Goal: Task Accomplishment & Management: Use online tool/utility

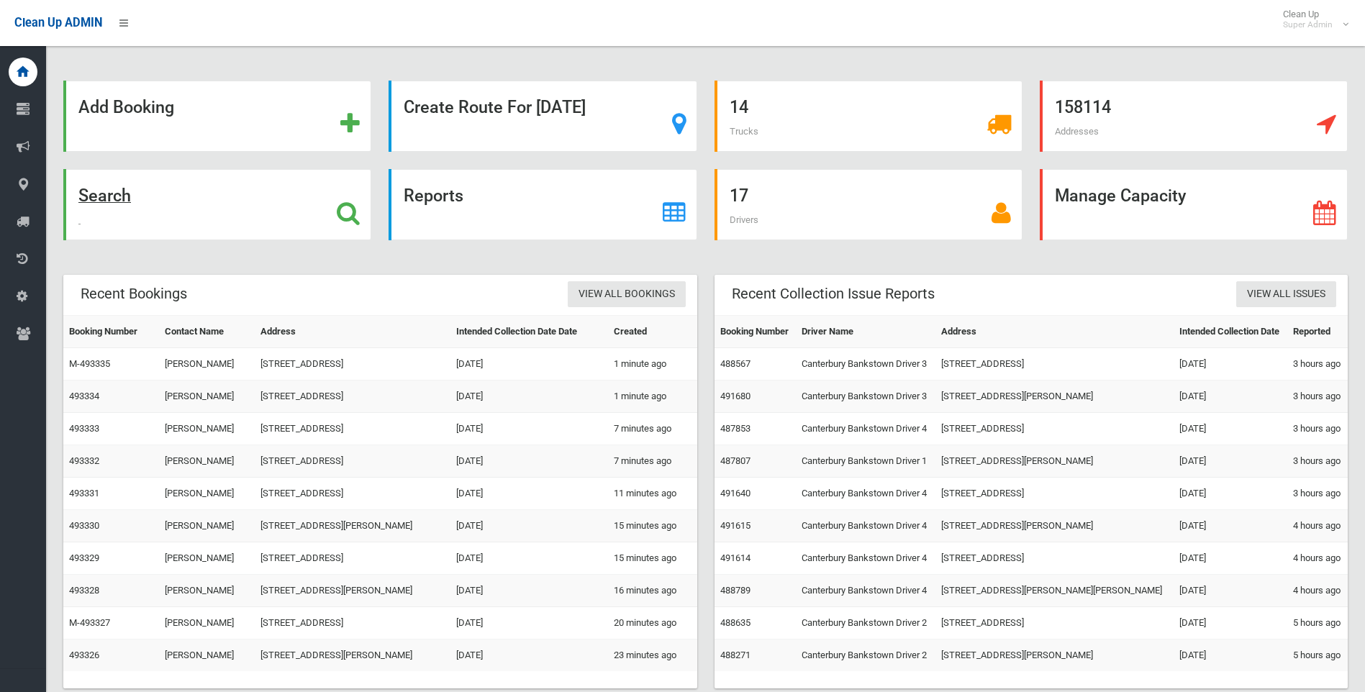
click at [132, 192] on div "Search" at bounding box center [217, 204] width 308 height 71
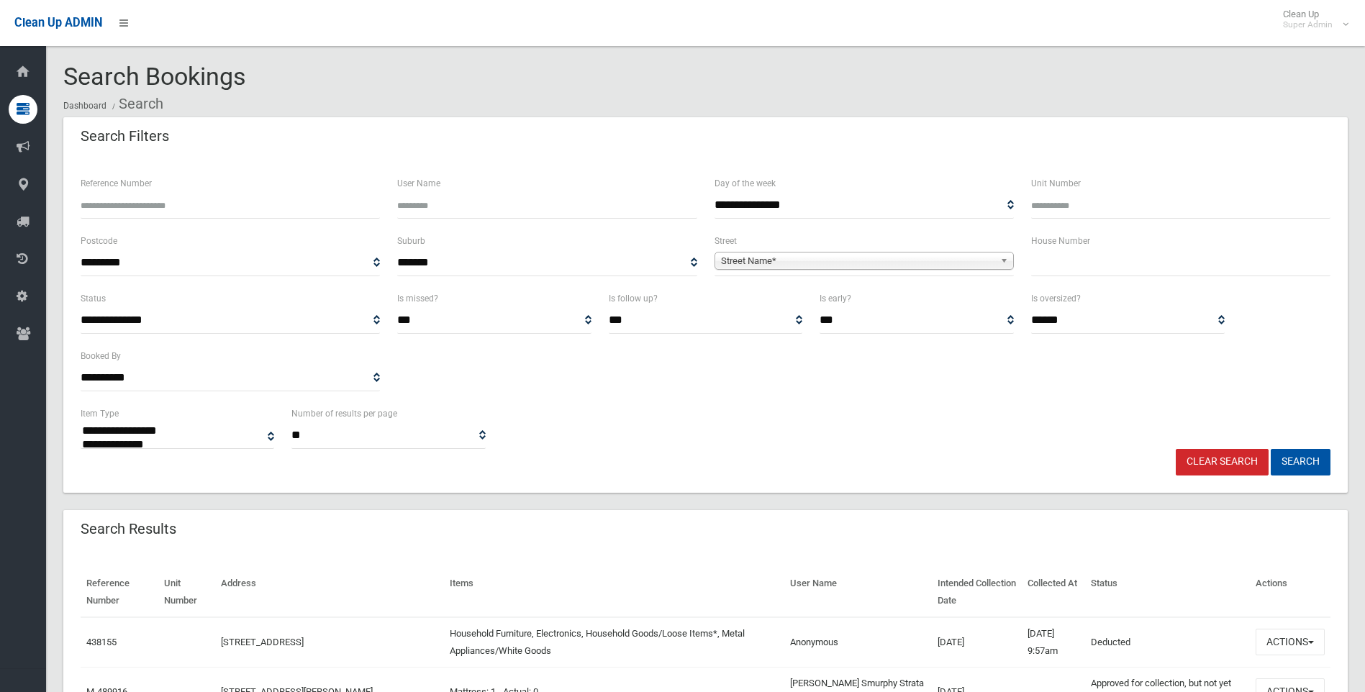
select select
click at [780, 257] on span "Street Name*" at bounding box center [857, 261] width 273 height 17
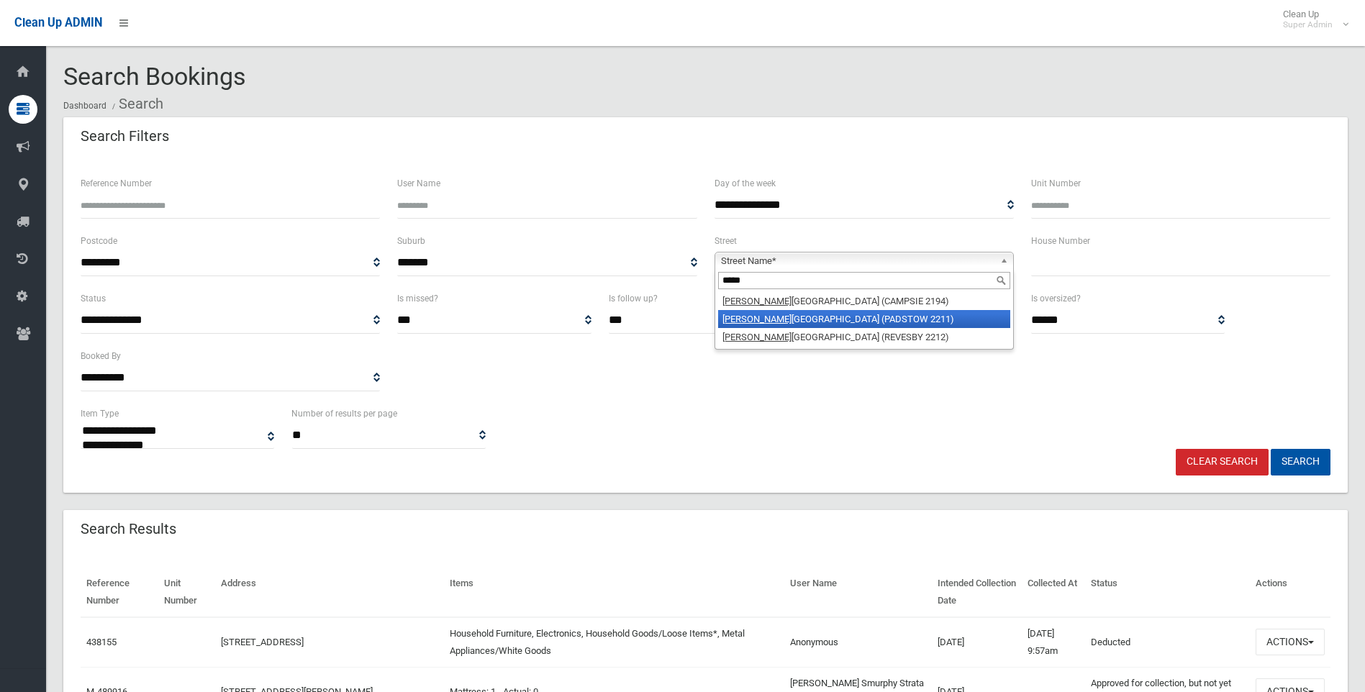
type input "*****"
click at [779, 311] on li "Macki nnon Avenue (PADSTOW 2211)" at bounding box center [864, 319] width 292 height 18
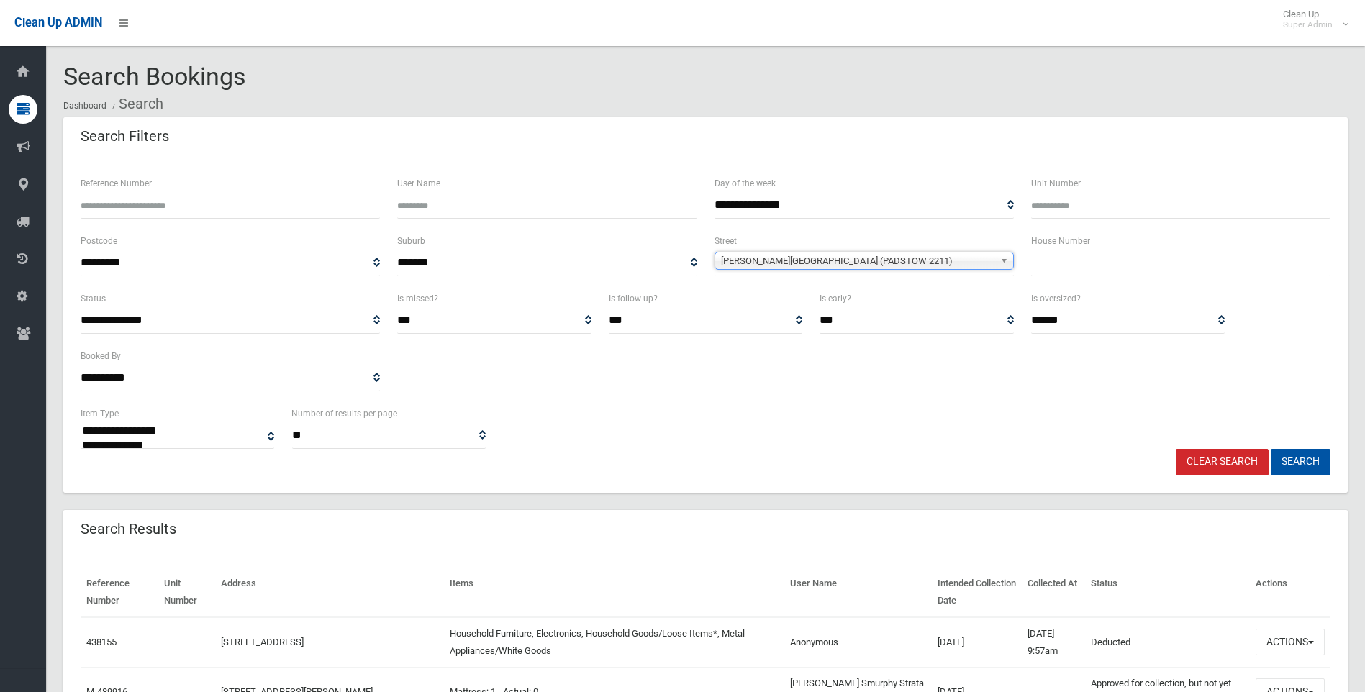
click at [1082, 265] on input "text" at bounding box center [1180, 263] width 299 height 27
type input "**"
click at [1305, 461] on button "Search" at bounding box center [1301, 462] width 60 height 27
click at [1085, 266] on input "**" at bounding box center [1180, 263] width 299 height 27
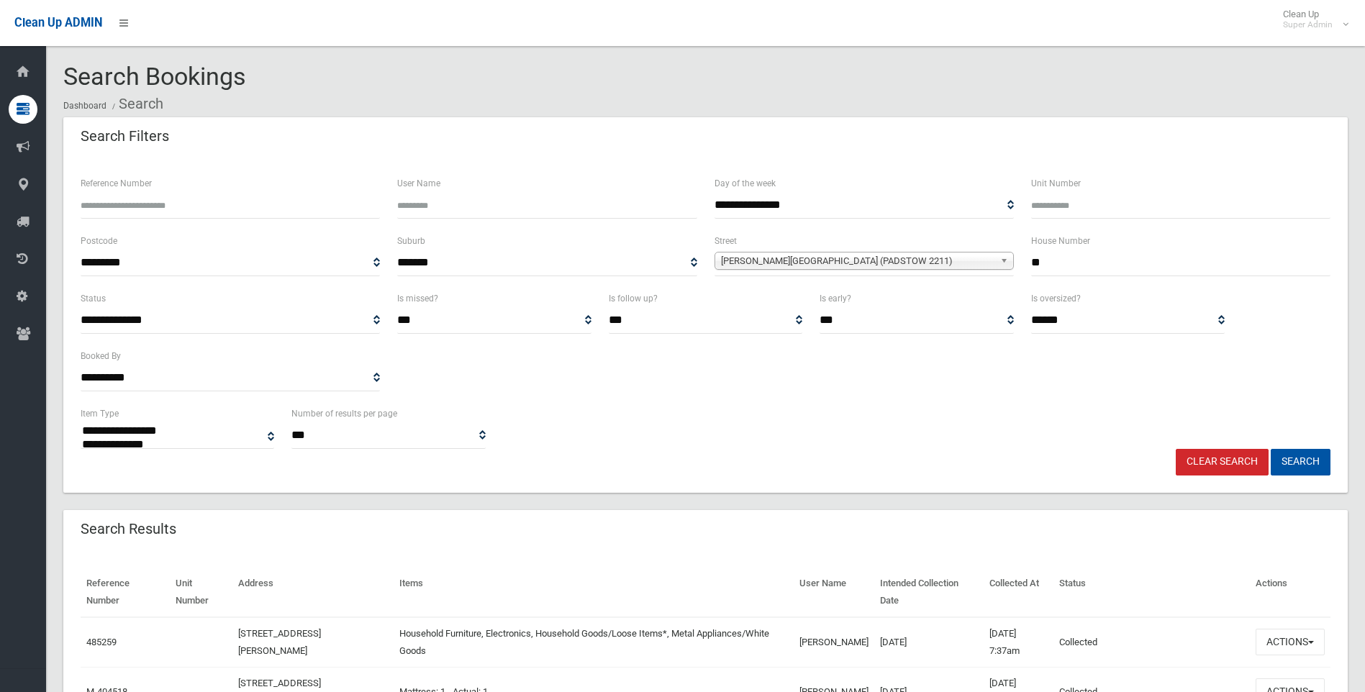
select select
click at [1074, 260] on input "**" at bounding box center [1180, 263] width 299 height 27
type input "***"
click at [1292, 459] on button "Search" at bounding box center [1301, 462] width 60 height 27
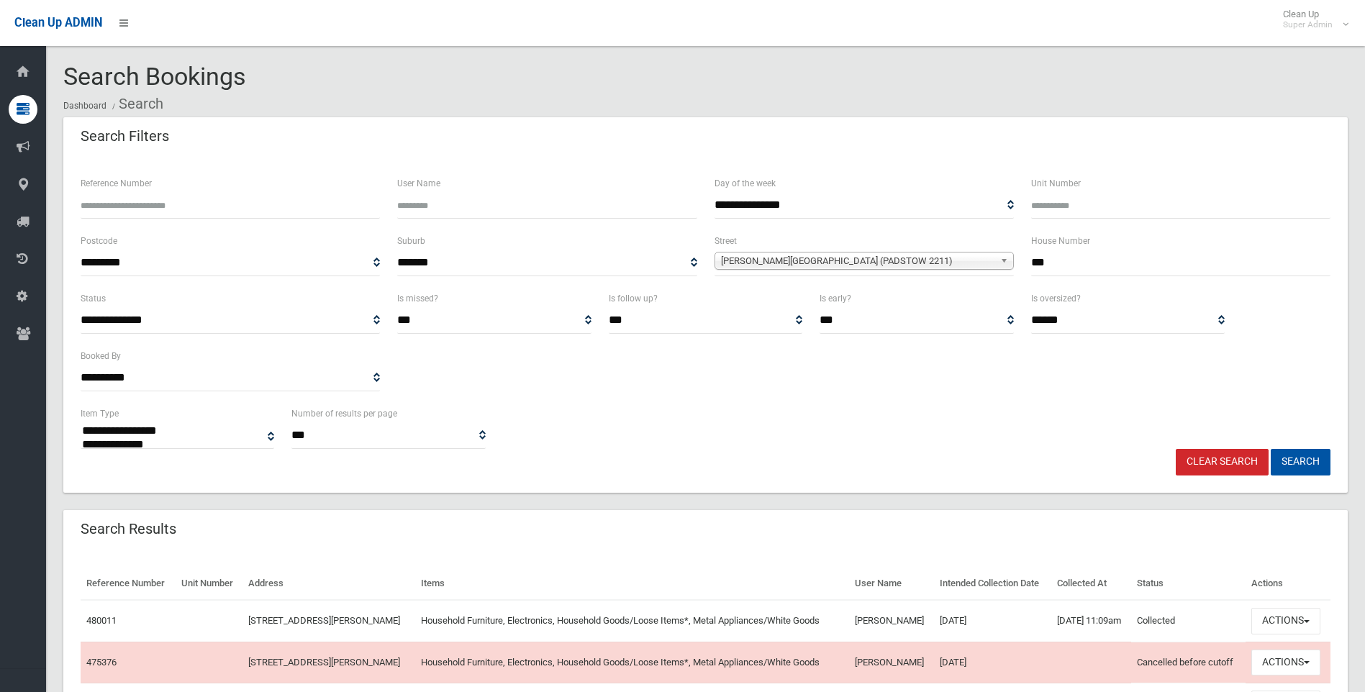
select select
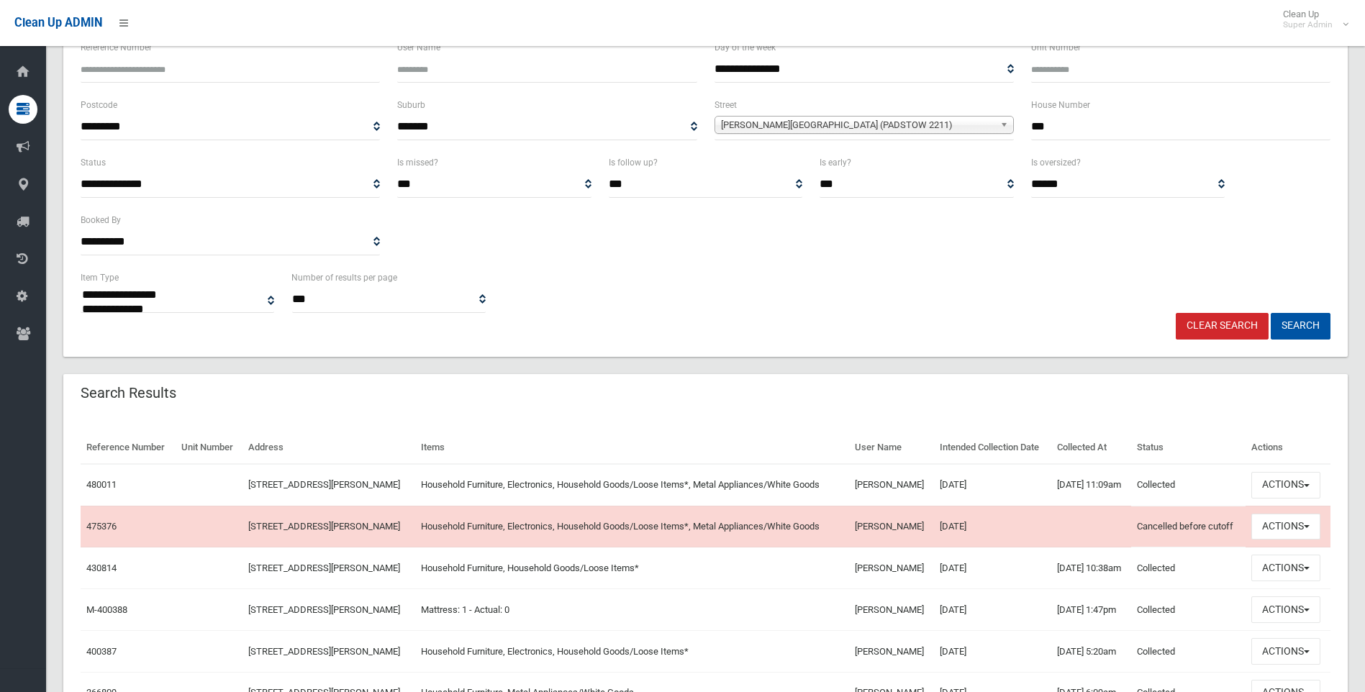
scroll to position [288, 0]
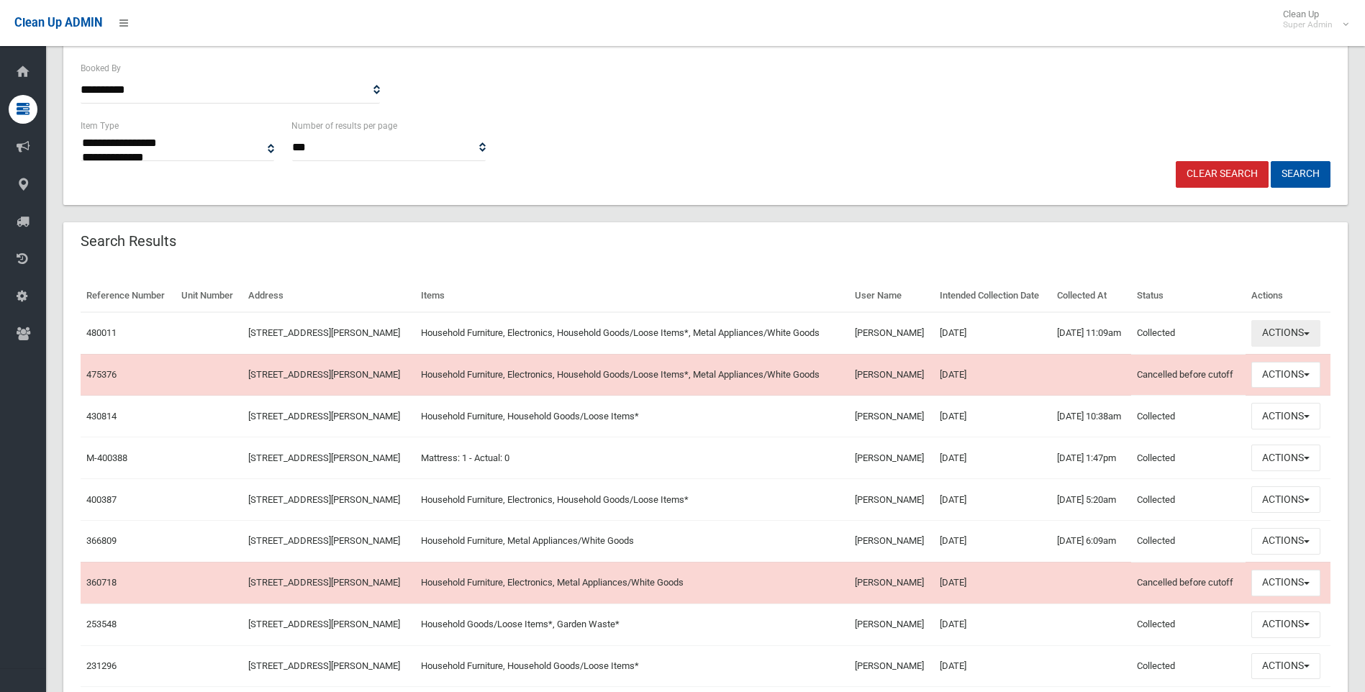
click at [1295, 347] on button "Actions" at bounding box center [1286, 333] width 69 height 27
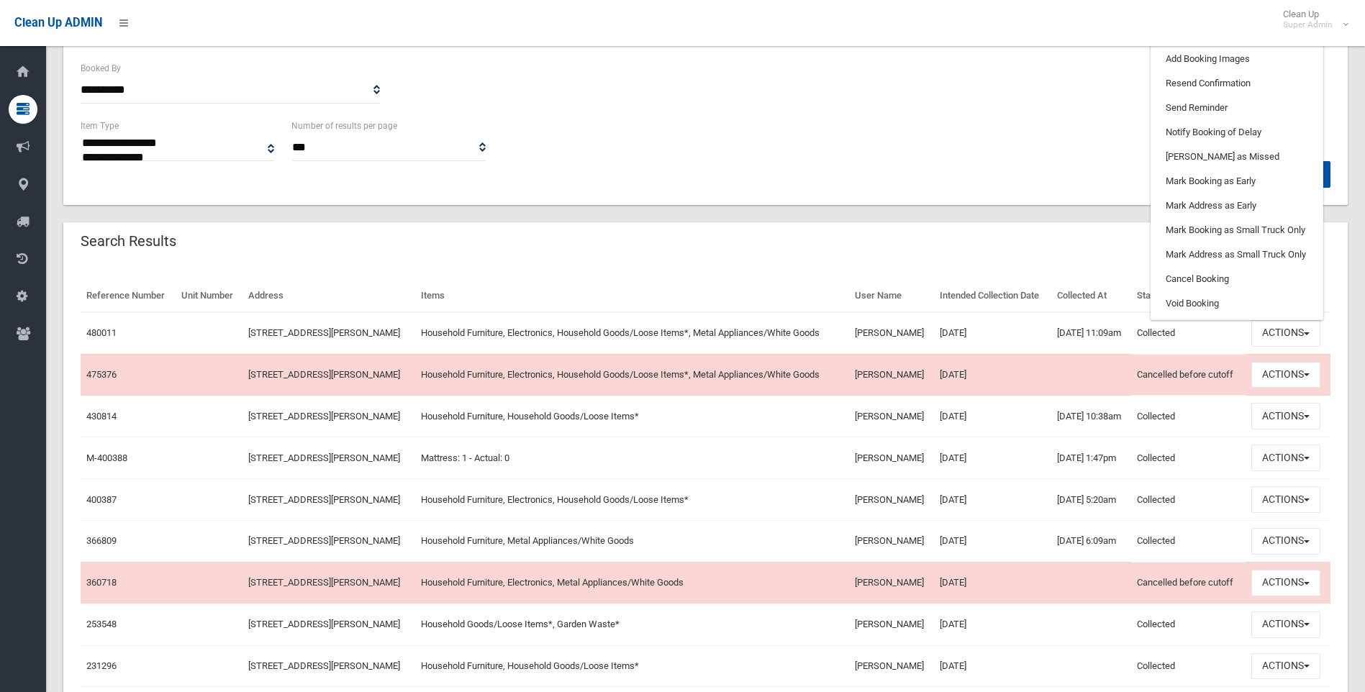
click at [1188, 47] on link "Clone Booking" at bounding box center [1237, 34] width 171 height 24
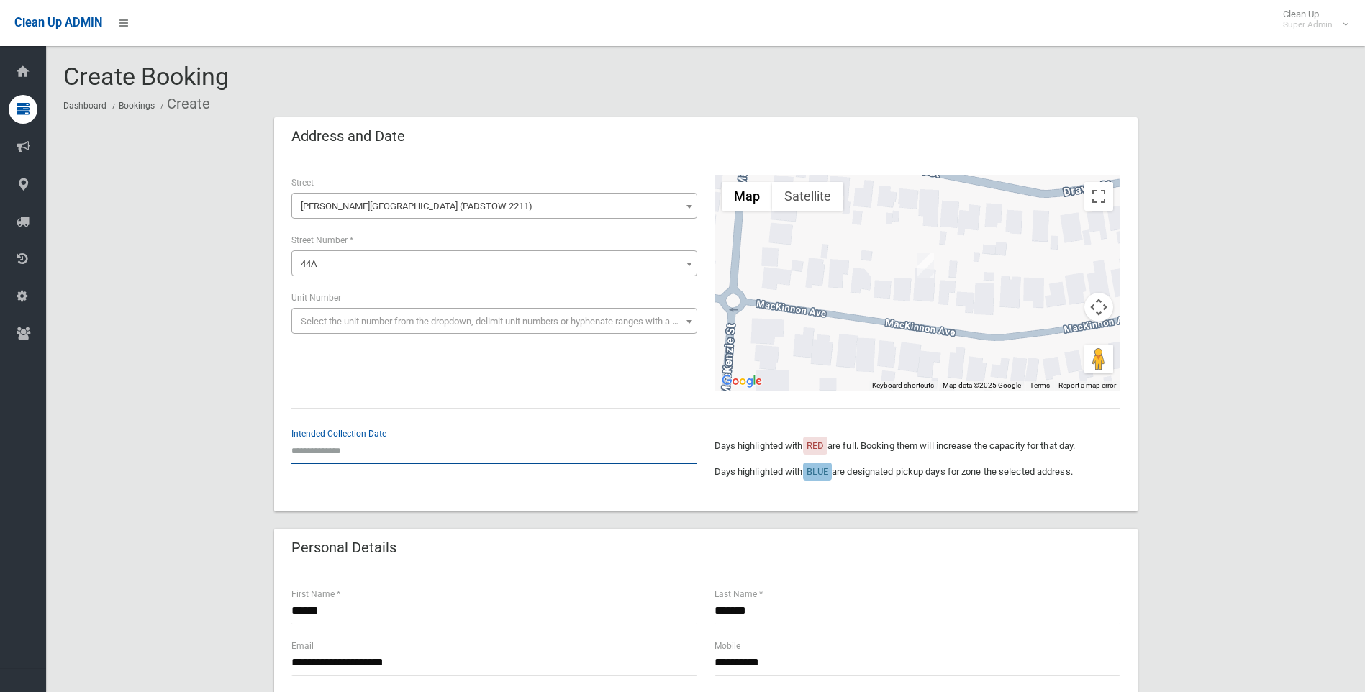
click at [325, 446] on input "text" at bounding box center [494, 451] width 406 height 27
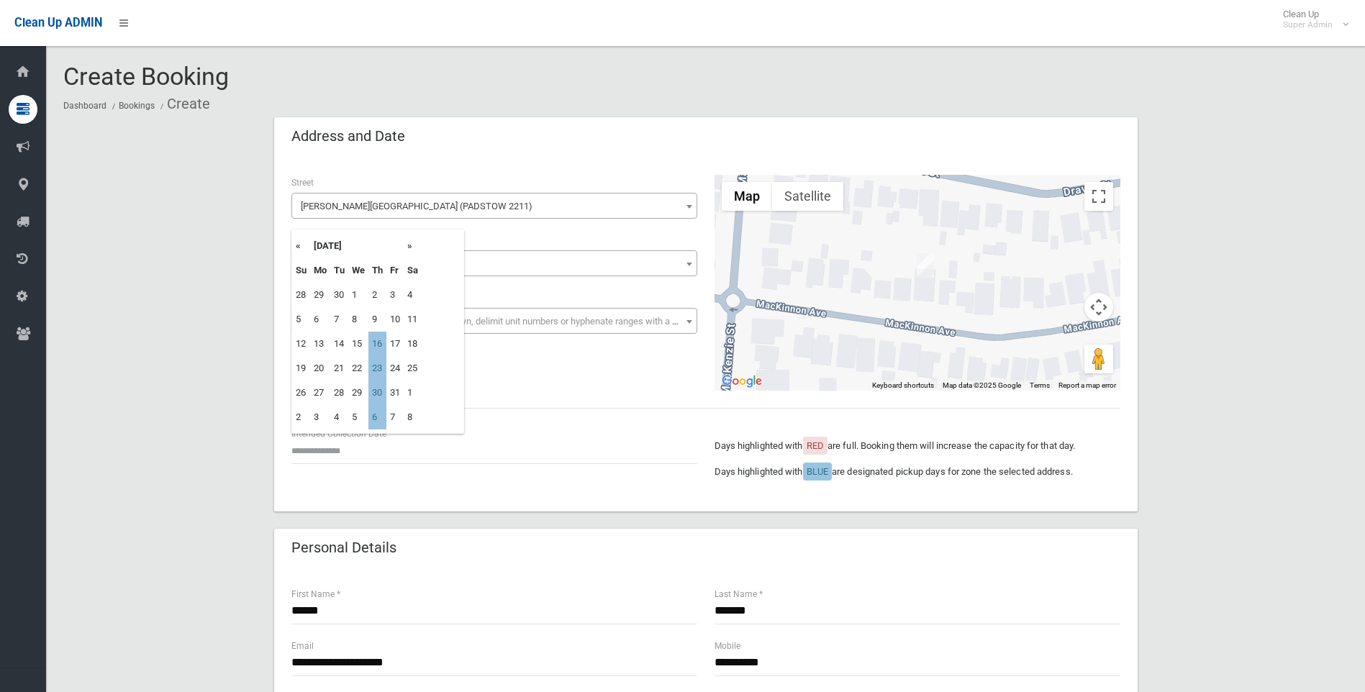
click at [410, 246] on th "»" at bounding box center [413, 246] width 18 height 24
click at [376, 323] on td "6" at bounding box center [377, 319] width 18 height 24
type input "**********"
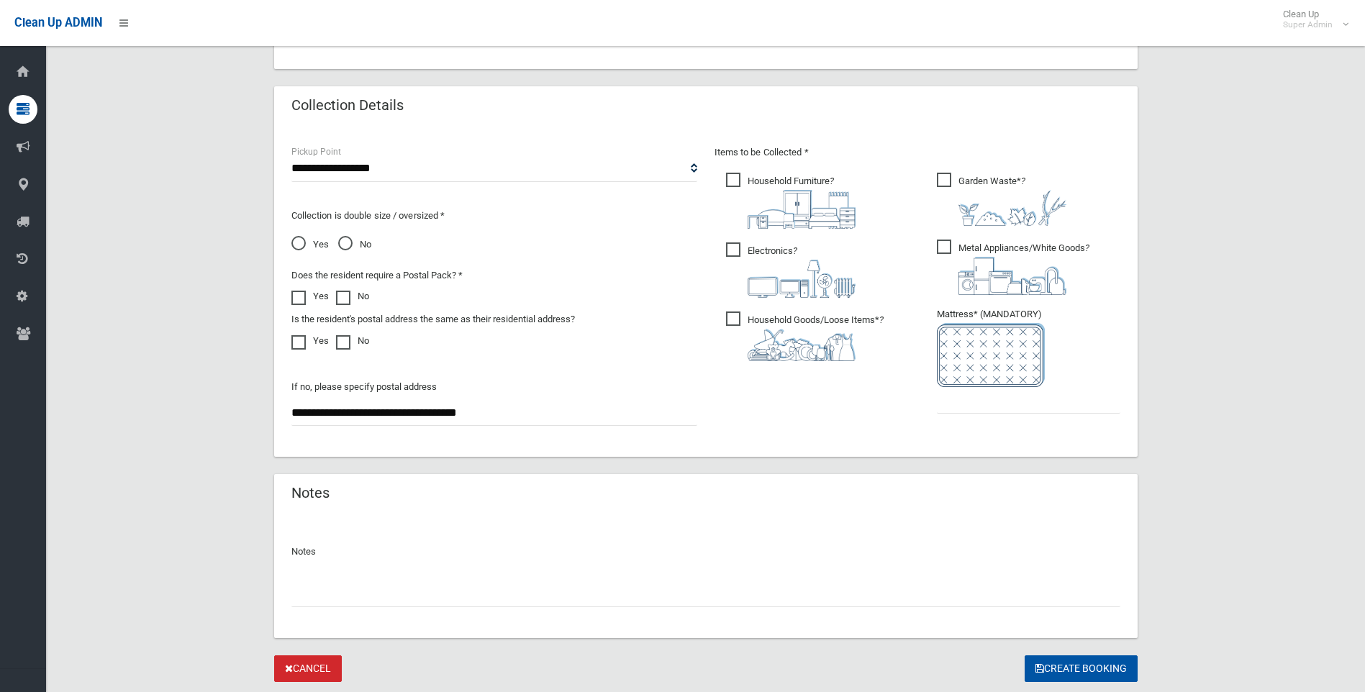
scroll to position [732, 0]
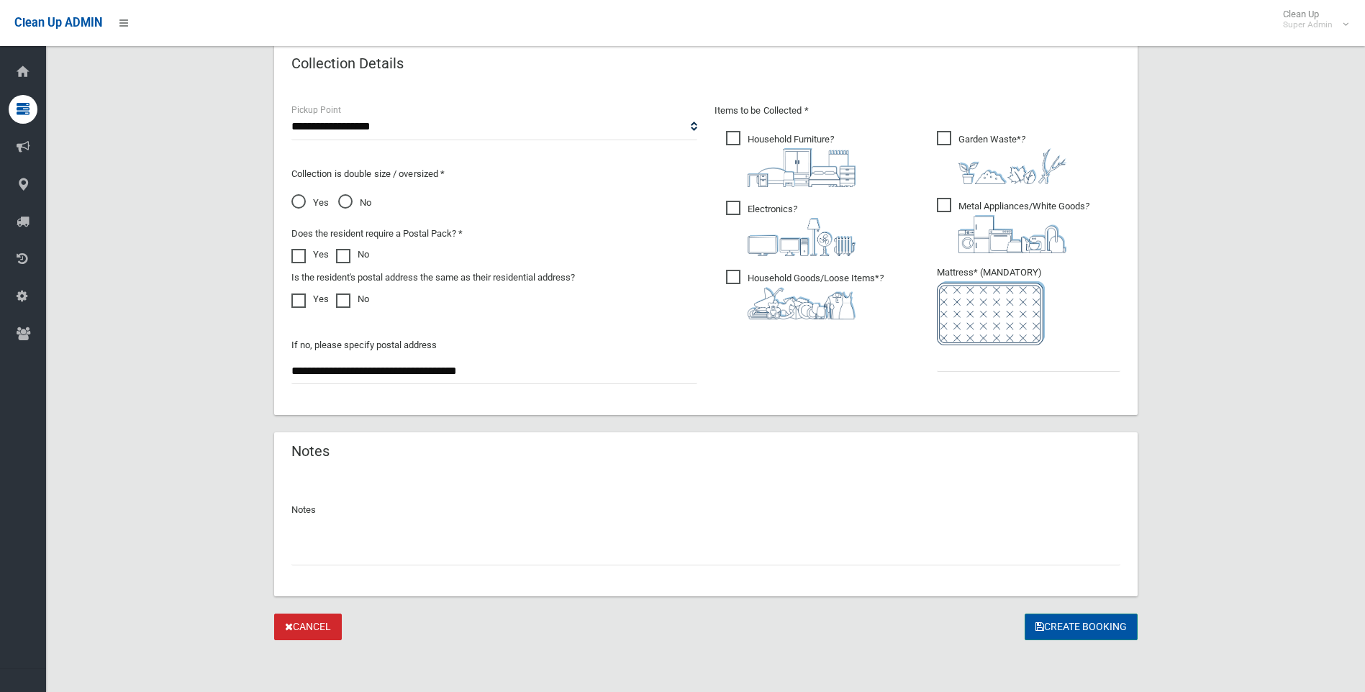
click at [1062, 623] on button "Create Booking" at bounding box center [1081, 627] width 113 height 27
click at [977, 358] on input "text" at bounding box center [1029, 358] width 184 height 27
type input "*"
click at [1072, 633] on button "Create Booking" at bounding box center [1081, 627] width 113 height 27
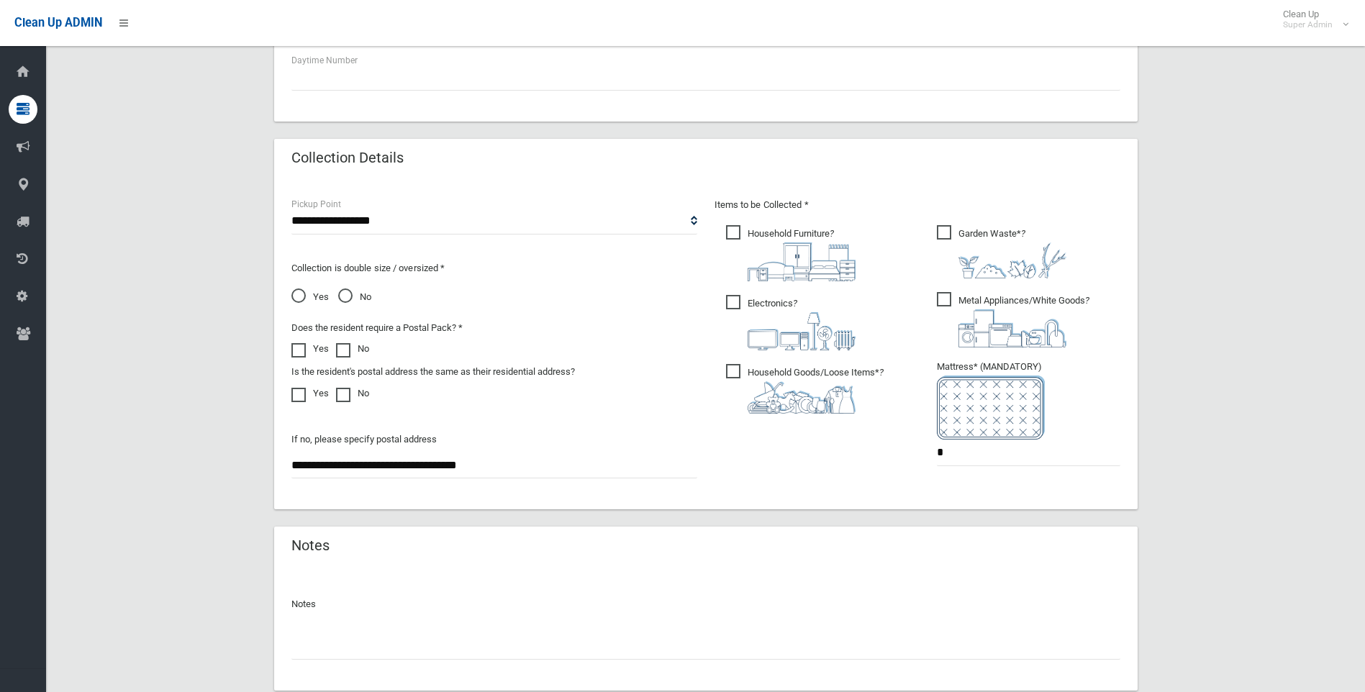
scroll to position [516, 0]
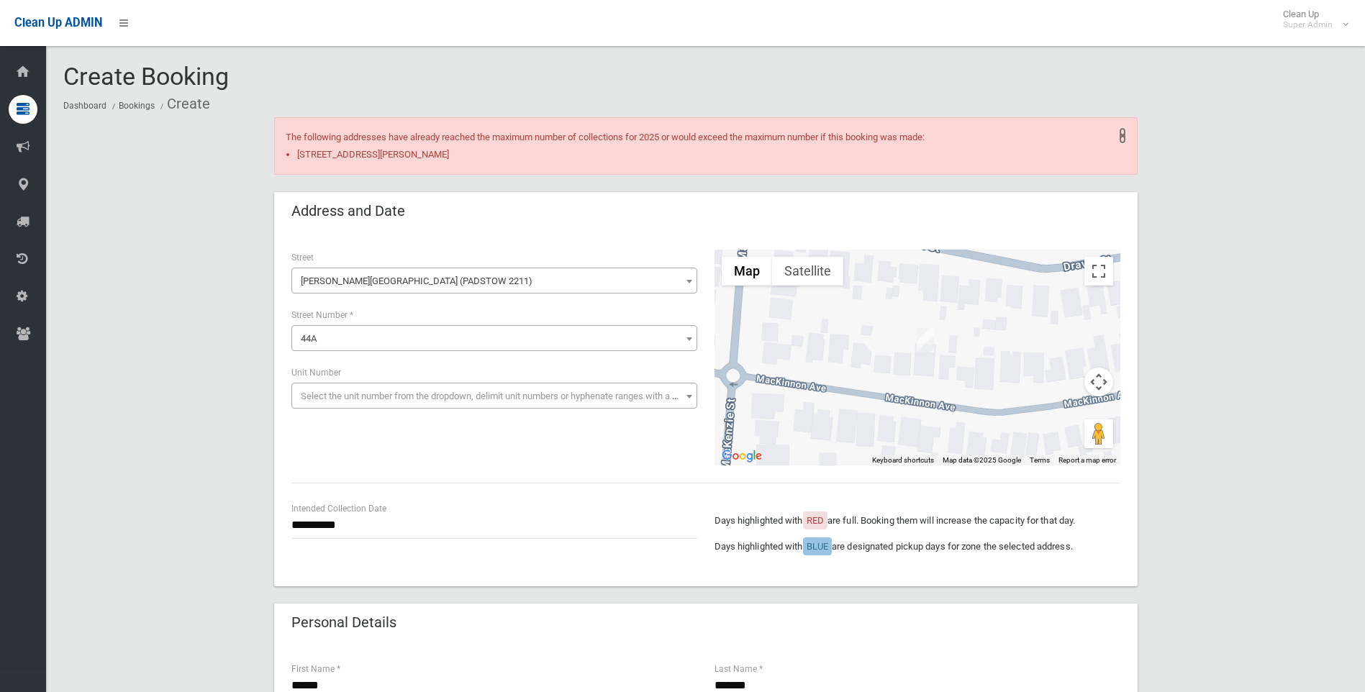
click at [1124, 134] on link "×" at bounding box center [1122, 136] width 7 height 14
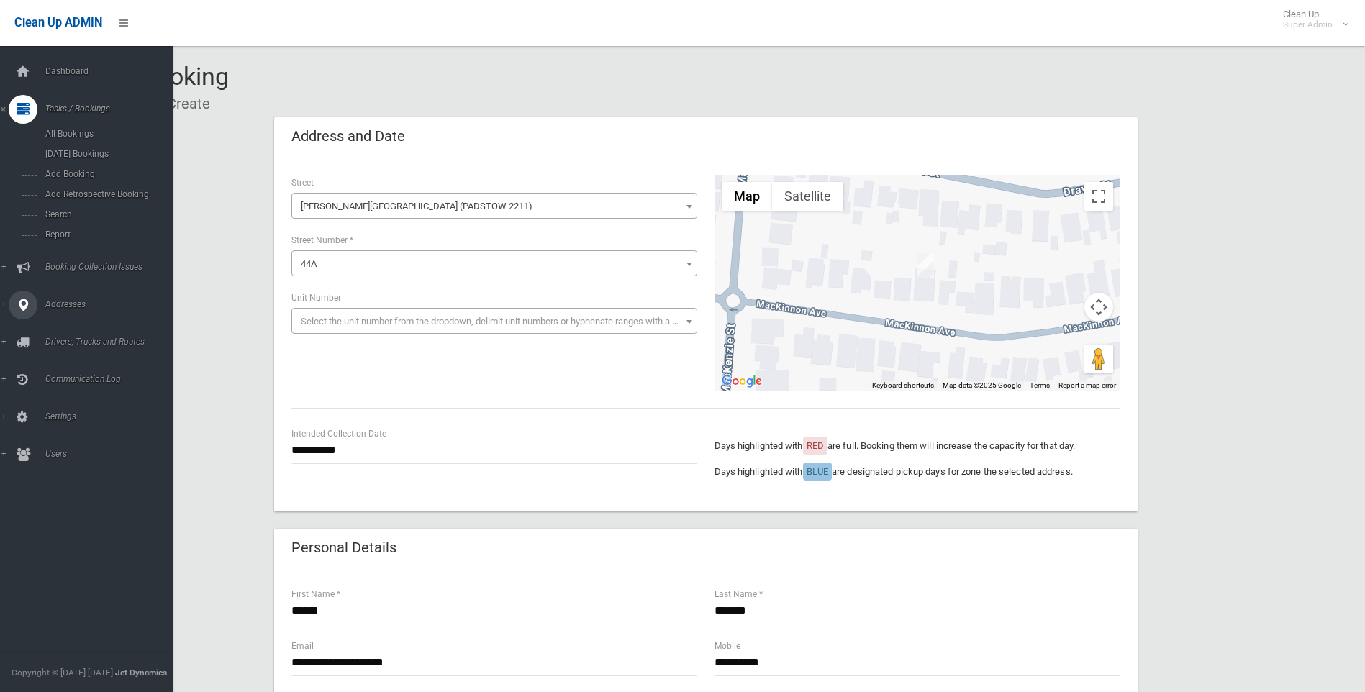
click at [62, 300] on span "Addresses" at bounding box center [112, 304] width 143 height 10
click at [67, 208] on span "All Addresses" at bounding box center [106, 209] width 130 height 10
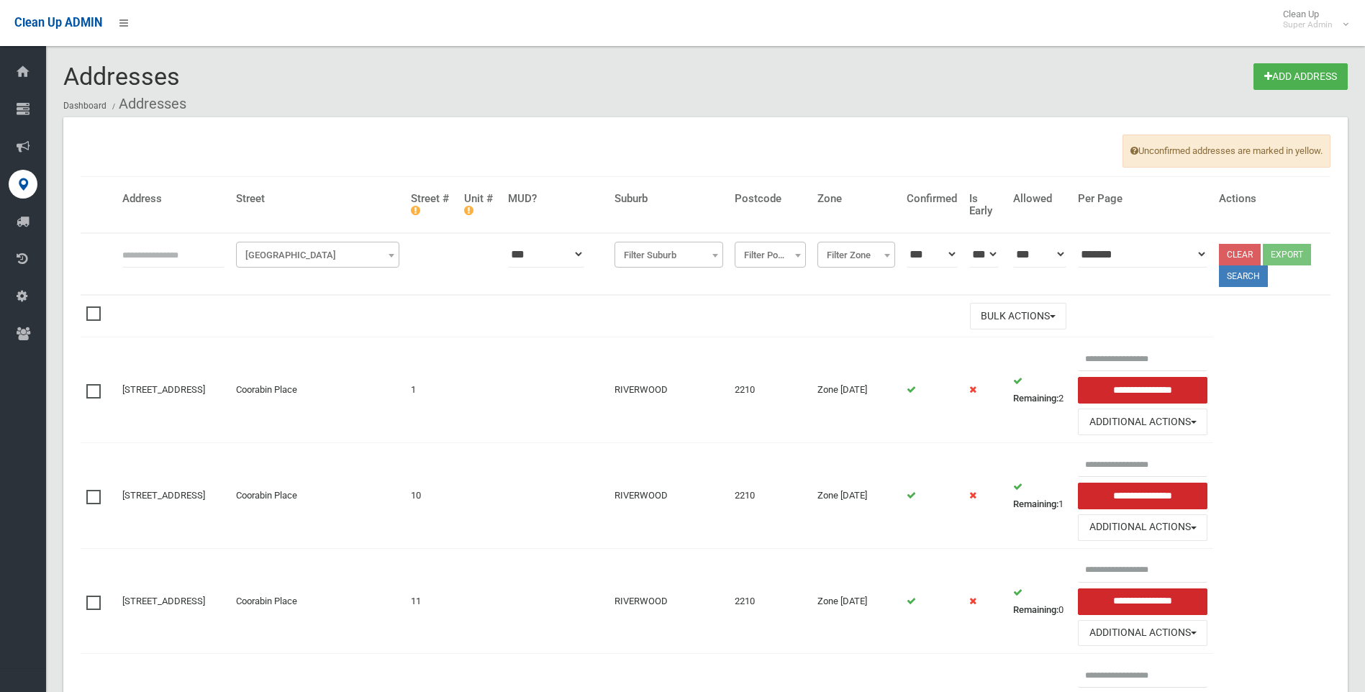
click at [312, 255] on span "Filter Street" at bounding box center [318, 255] width 156 height 20
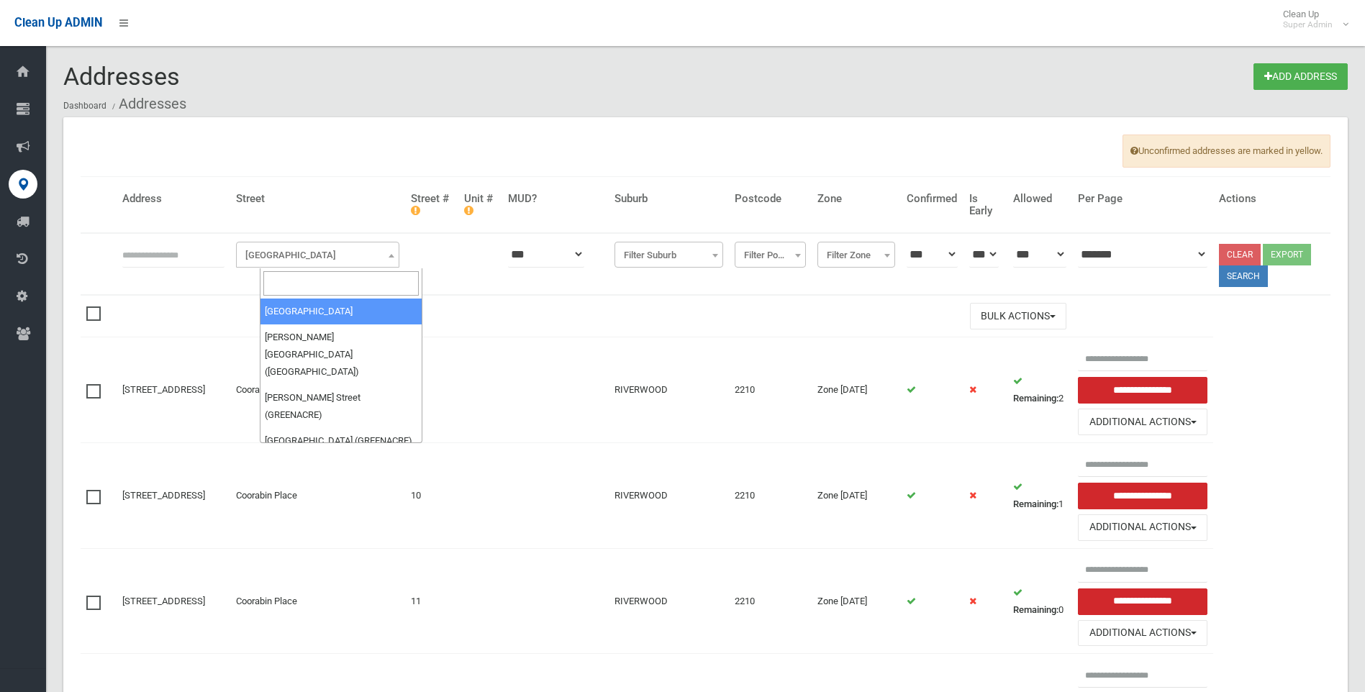
click at [312, 279] on input "search" at bounding box center [341, 283] width 156 height 24
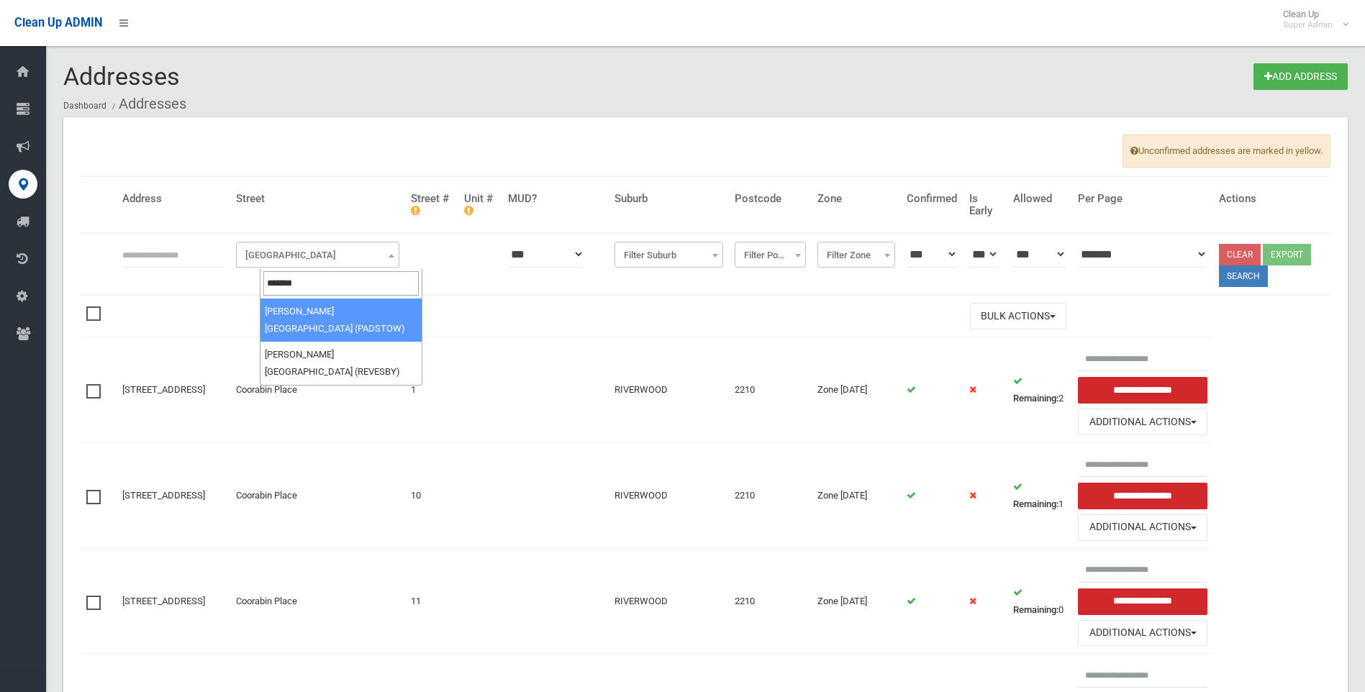
type input "*******"
select select "****"
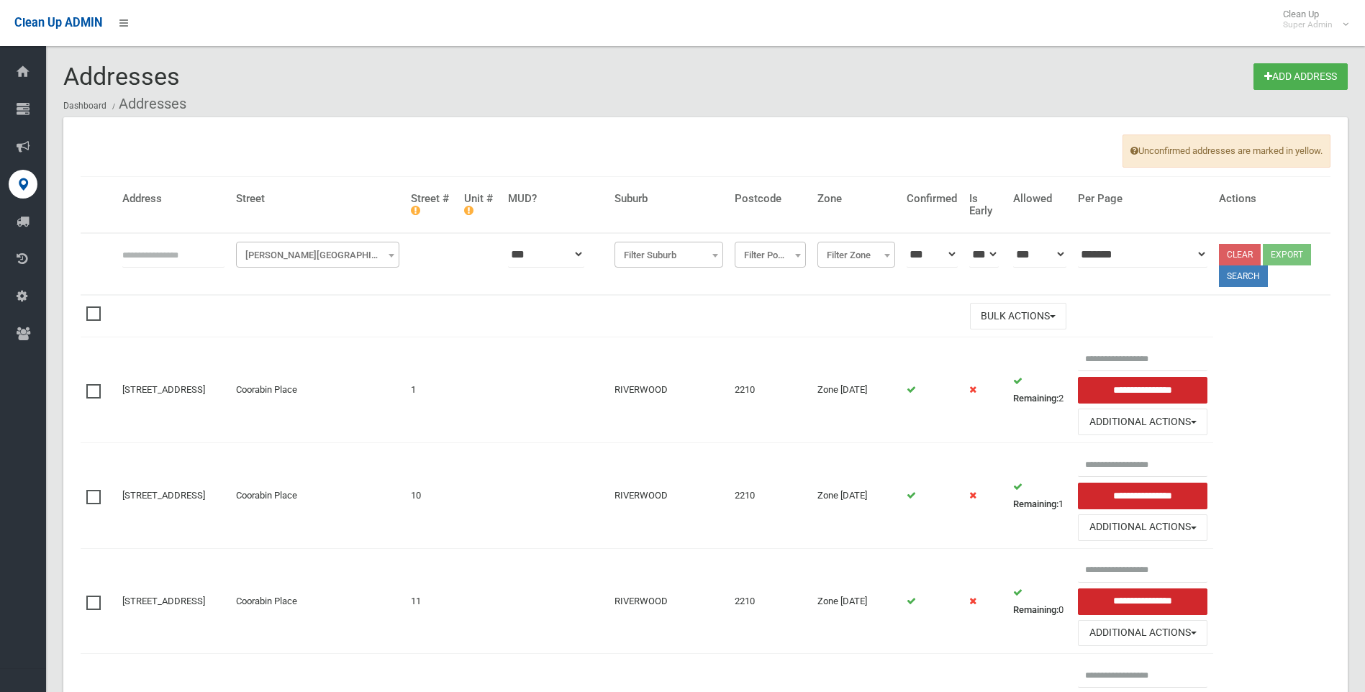
click at [179, 253] on input "text" at bounding box center [173, 254] width 102 height 27
type input "***"
click at [1255, 276] on button "Search" at bounding box center [1243, 277] width 49 height 22
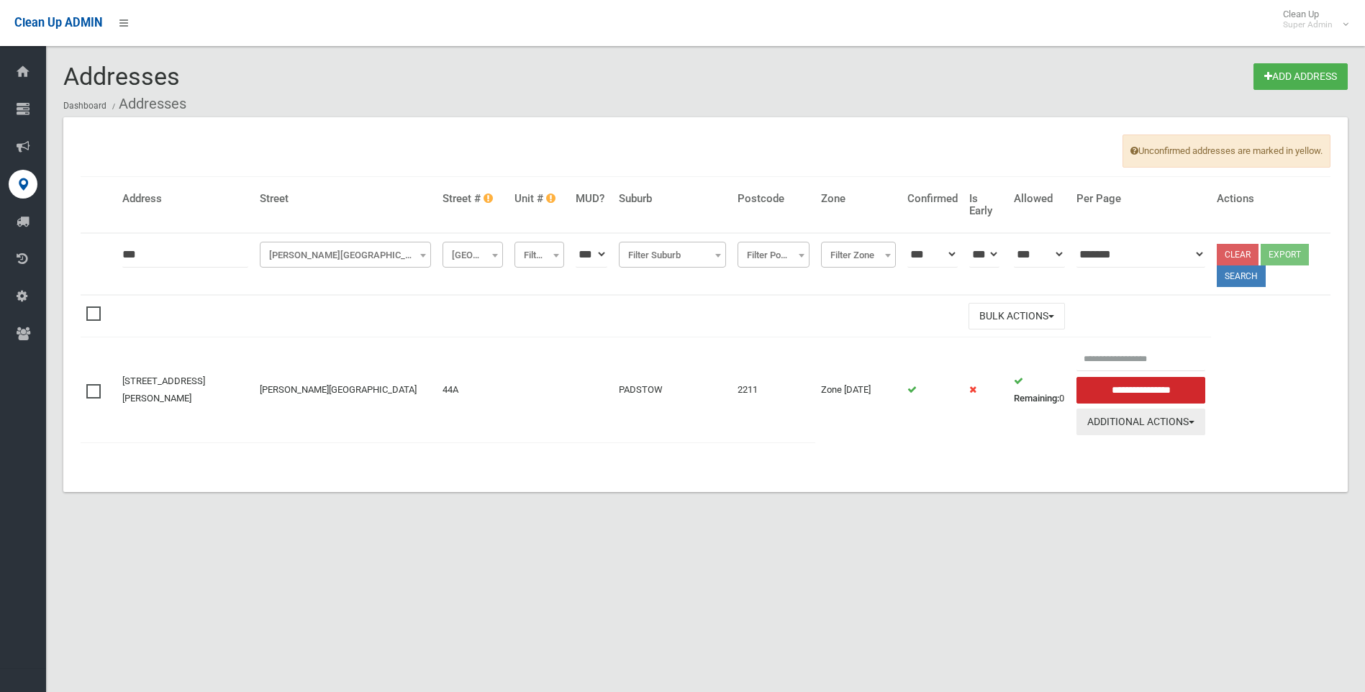
click at [1190, 418] on button "Additional Actions" at bounding box center [1142, 422] width 130 height 27
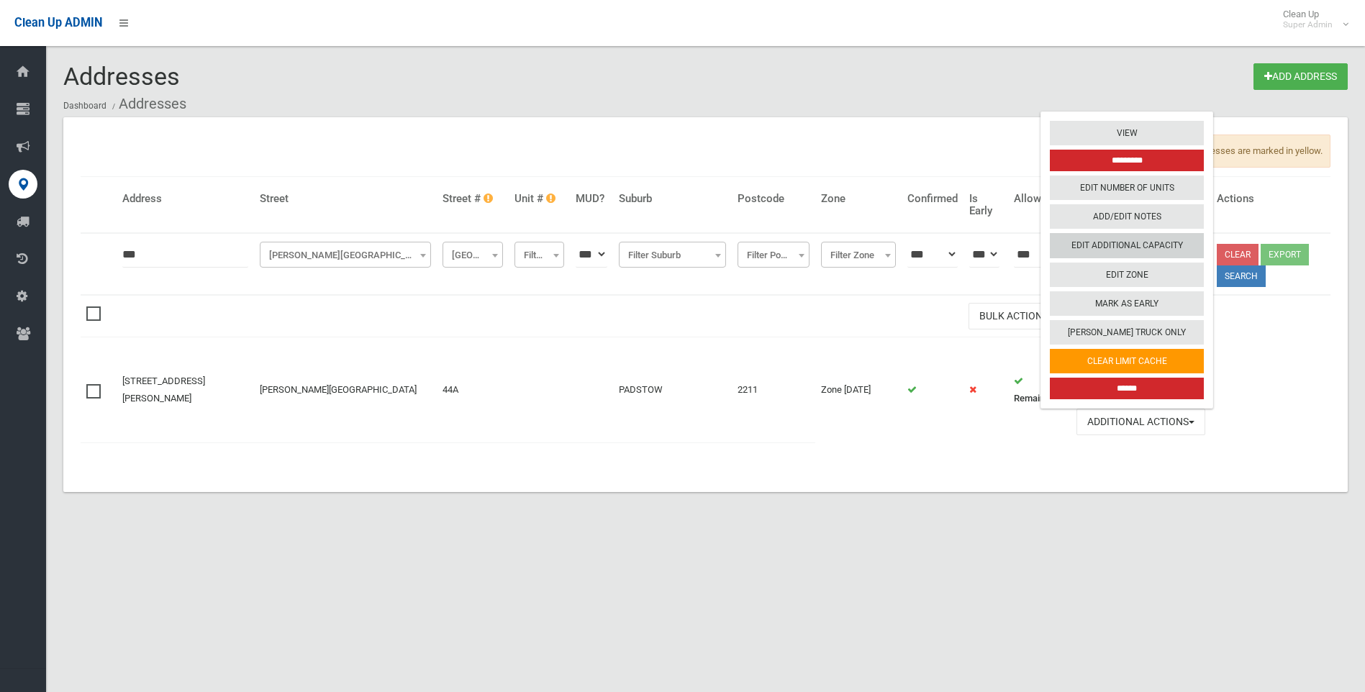
click at [1138, 245] on link "Edit Additional Capacity" at bounding box center [1127, 246] width 154 height 24
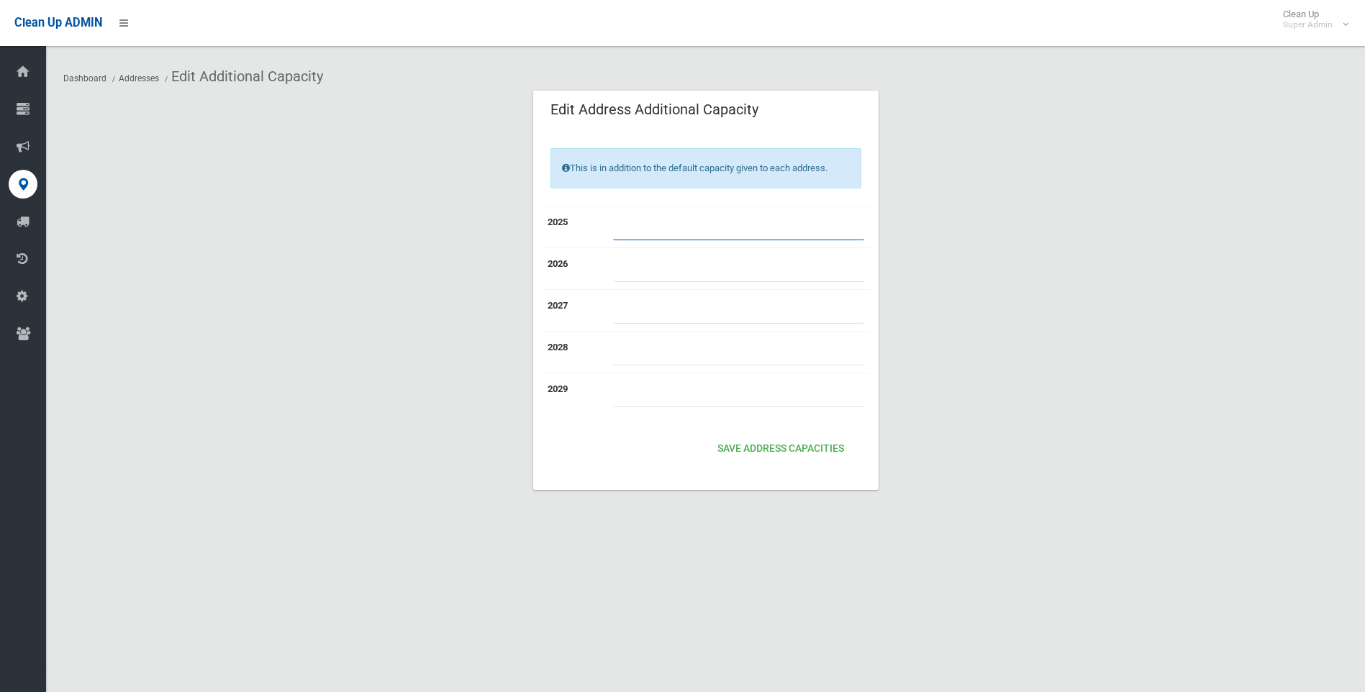
click at [638, 228] on input "number" at bounding box center [738, 227] width 251 height 27
type input "*"
click at [858, 221] on input "*" at bounding box center [738, 227] width 251 height 27
click at [764, 451] on button "Save Address capacities" at bounding box center [781, 449] width 138 height 27
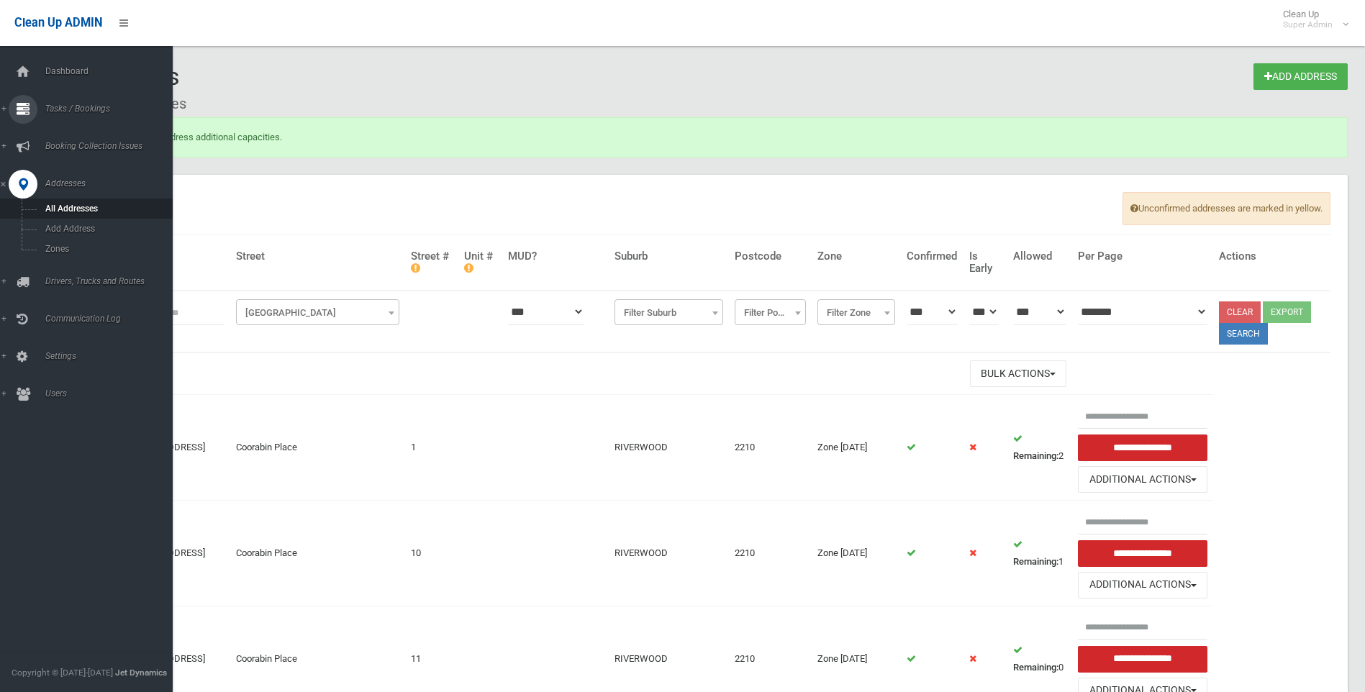
click at [71, 109] on span "Tasks / Bookings" at bounding box center [112, 109] width 143 height 10
click at [58, 208] on link "Search" at bounding box center [92, 214] width 184 height 20
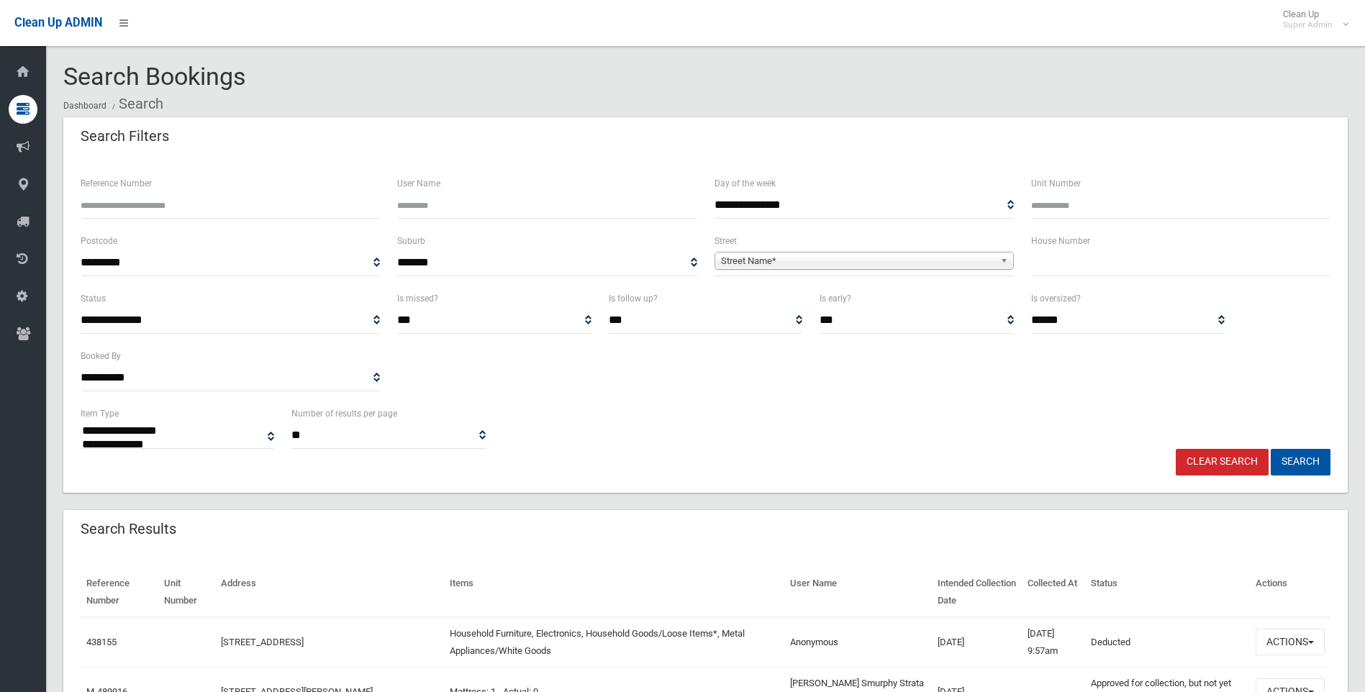
select select
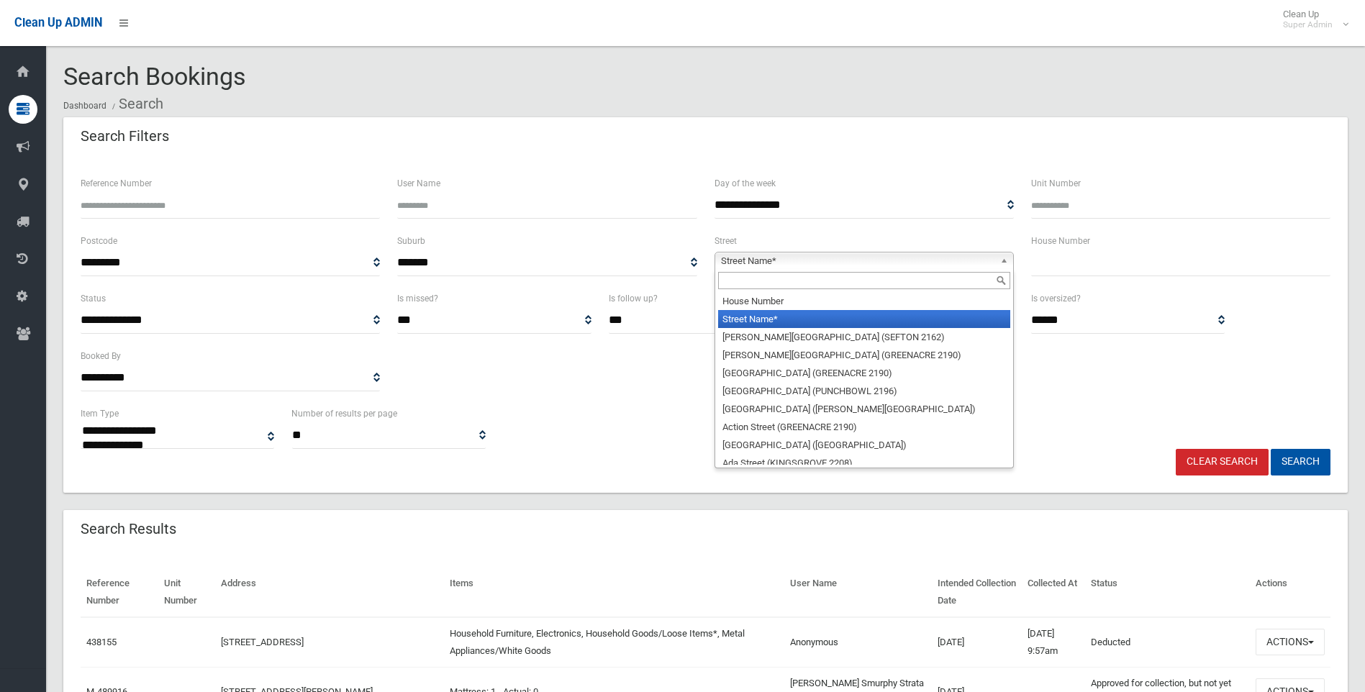
click at [853, 262] on span "Street Name*" at bounding box center [857, 261] width 273 height 17
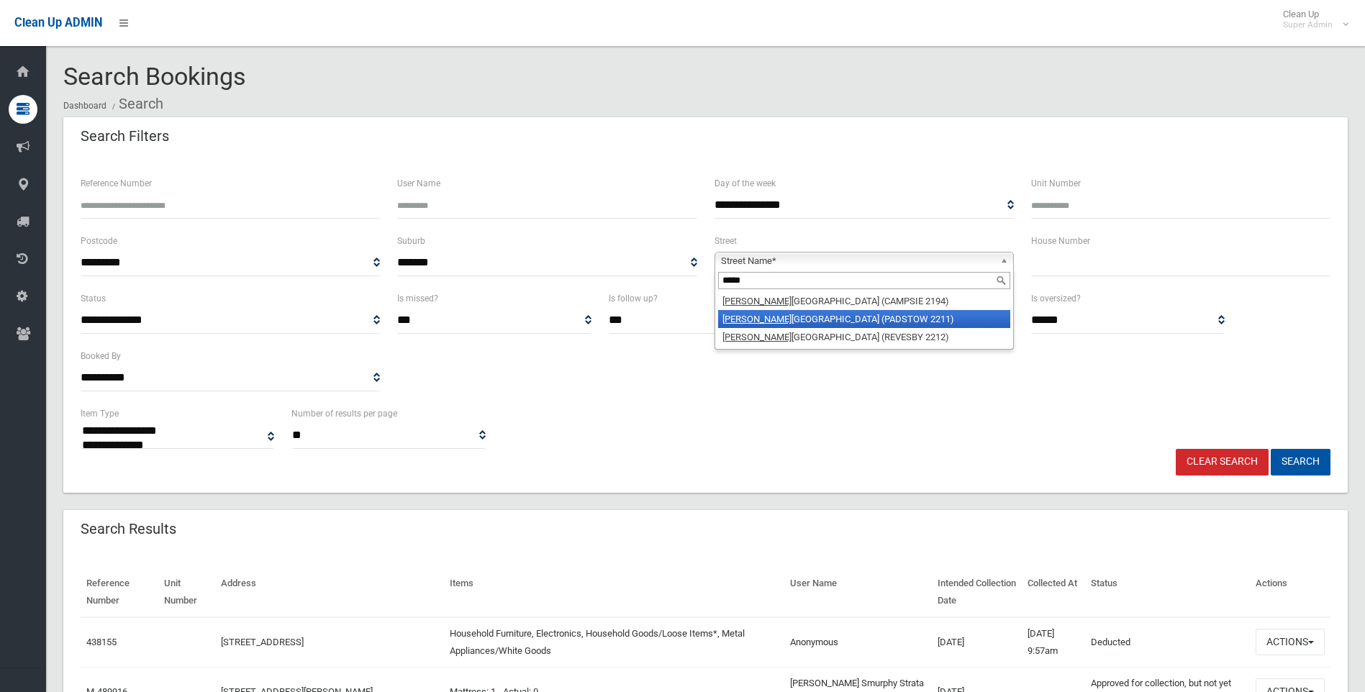
type input "*****"
click at [795, 320] on li "Macki nnon Avenue (PADSTOW 2211)" at bounding box center [864, 319] width 292 height 18
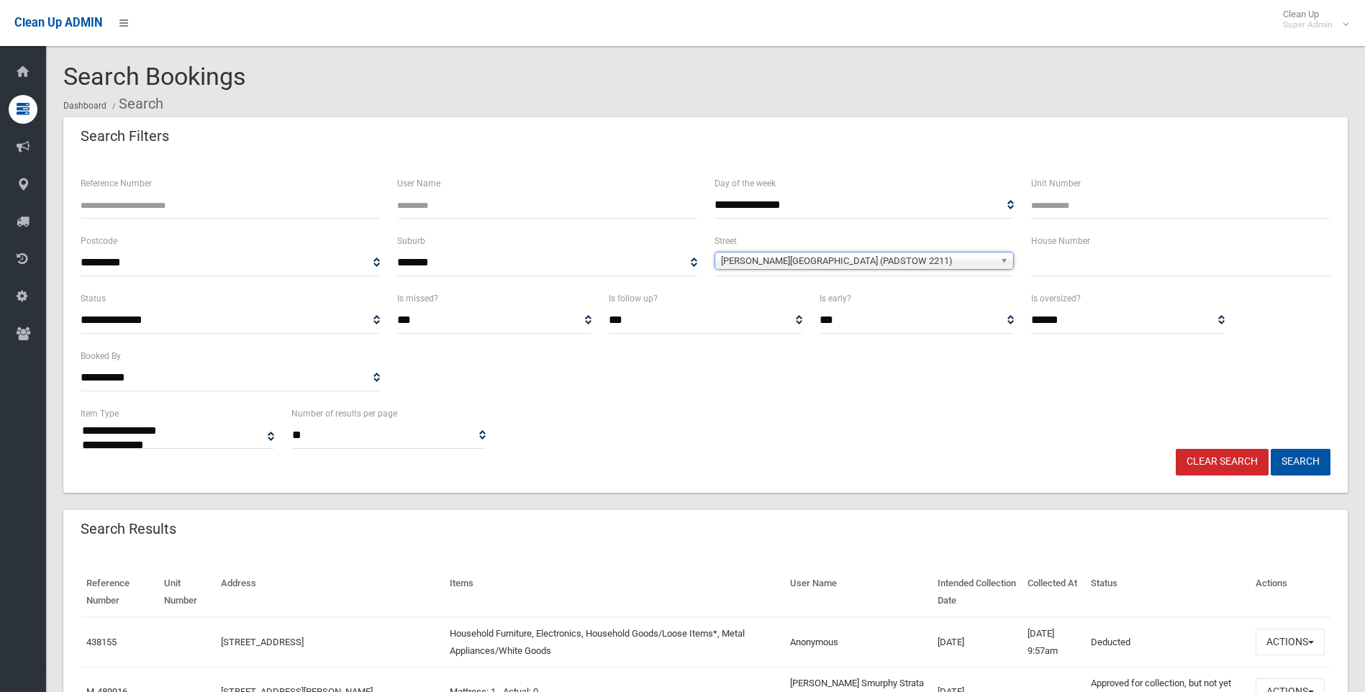
click at [1138, 250] on input "text" at bounding box center [1180, 263] width 299 height 27
type input "***"
click at [1291, 459] on button "Search" at bounding box center [1301, 462] width 60 height 27
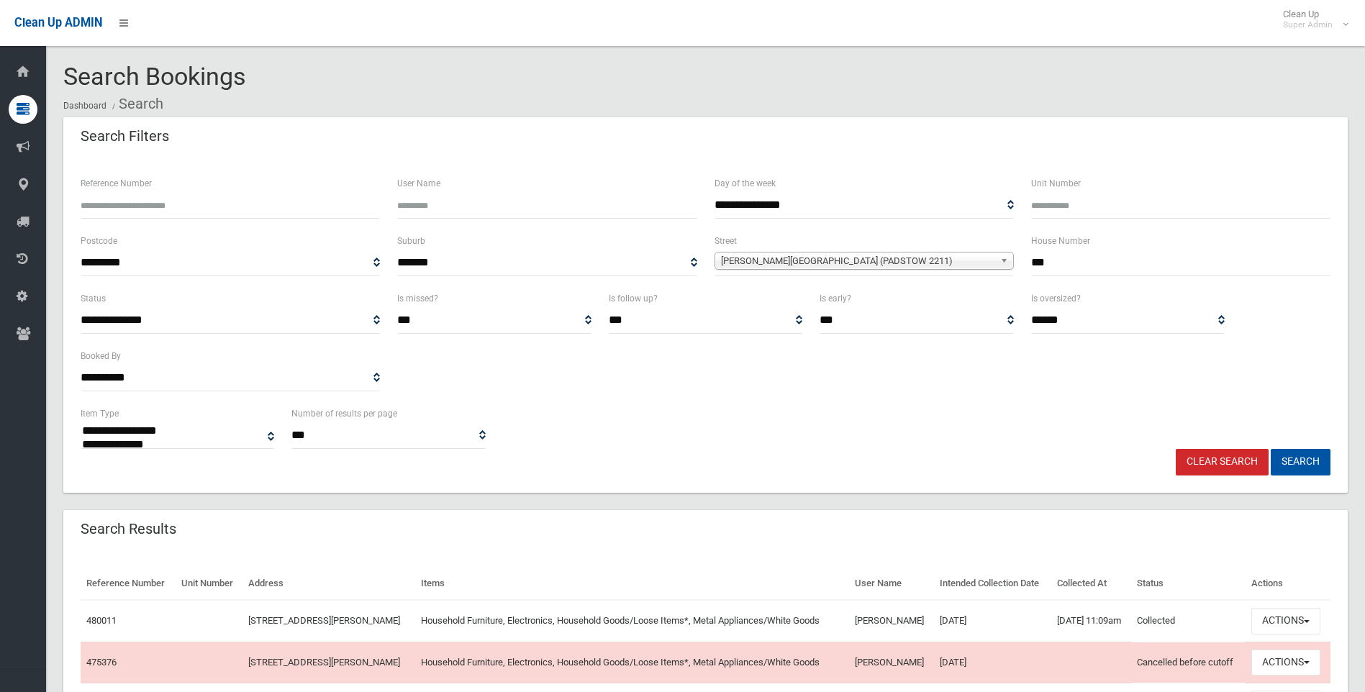
select select
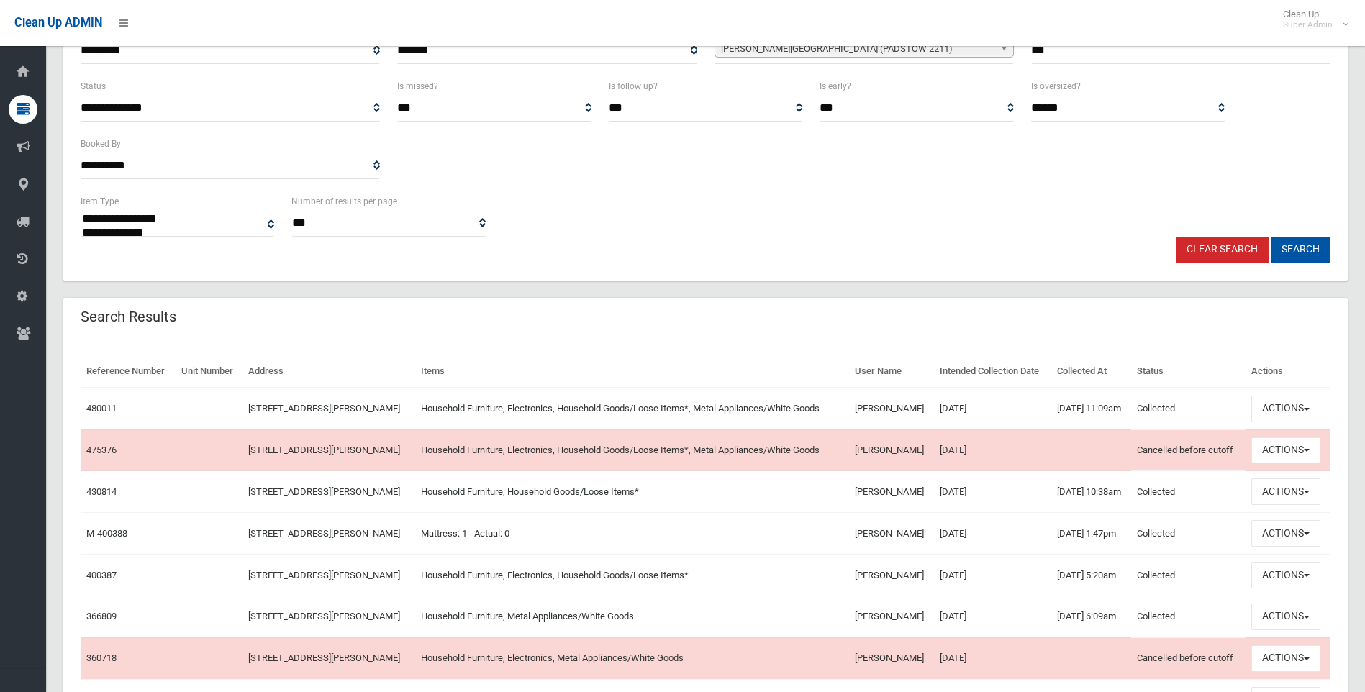
scroll to position [216, 0]
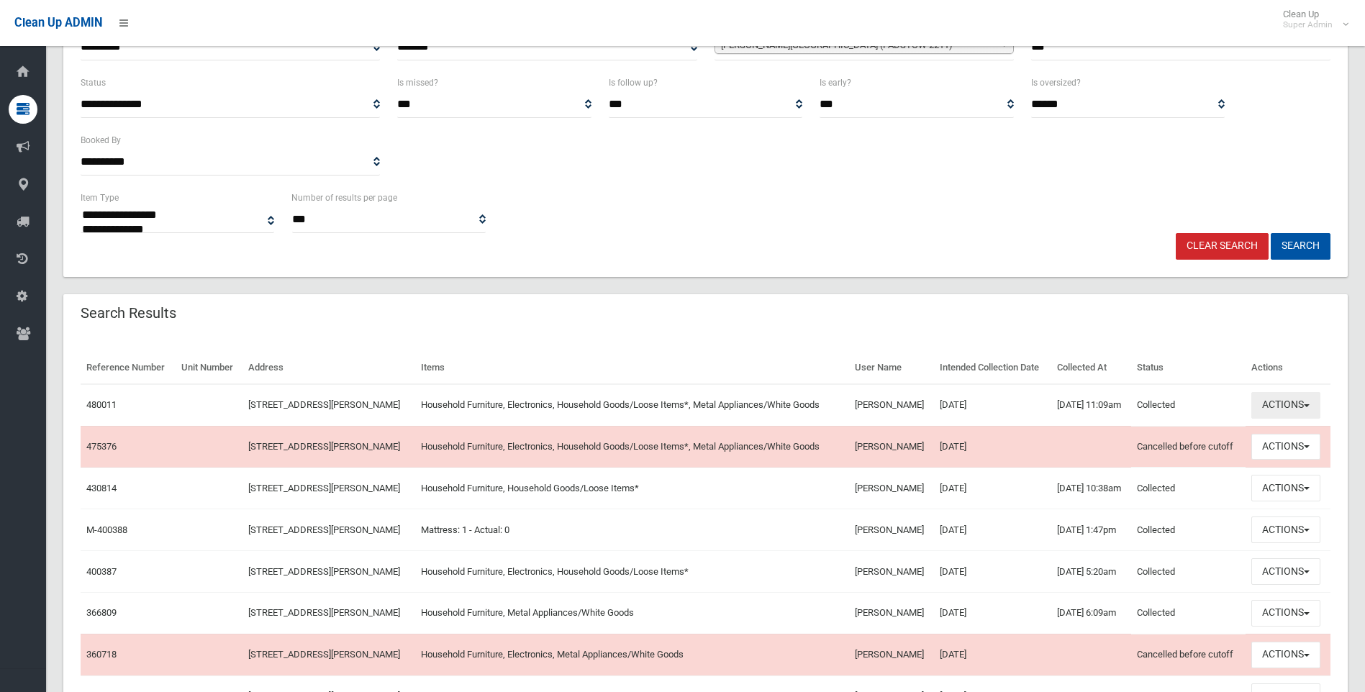
click at [1293, 419] on button "Actions" at bounding box center [1286, 405] width 69 height 27
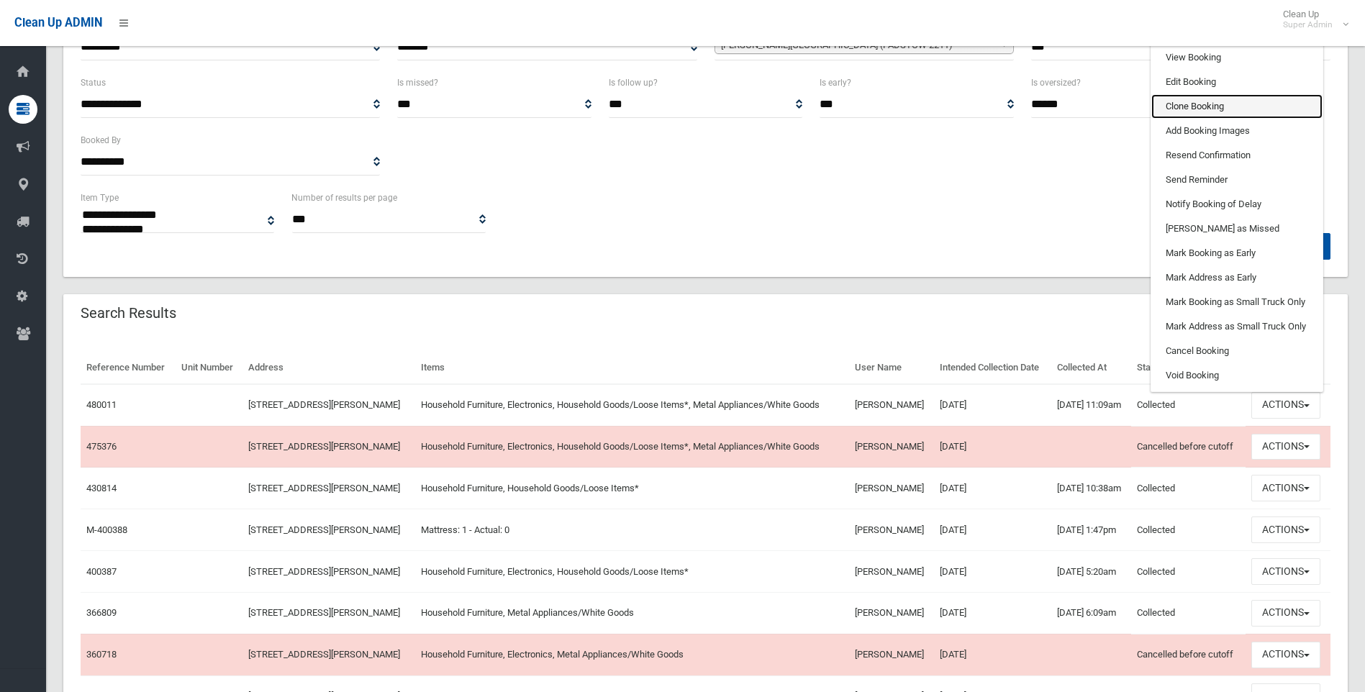
click at [1212, 119] on link "Clone Booking" at bounding box center [1237, 106] width 171 height 24
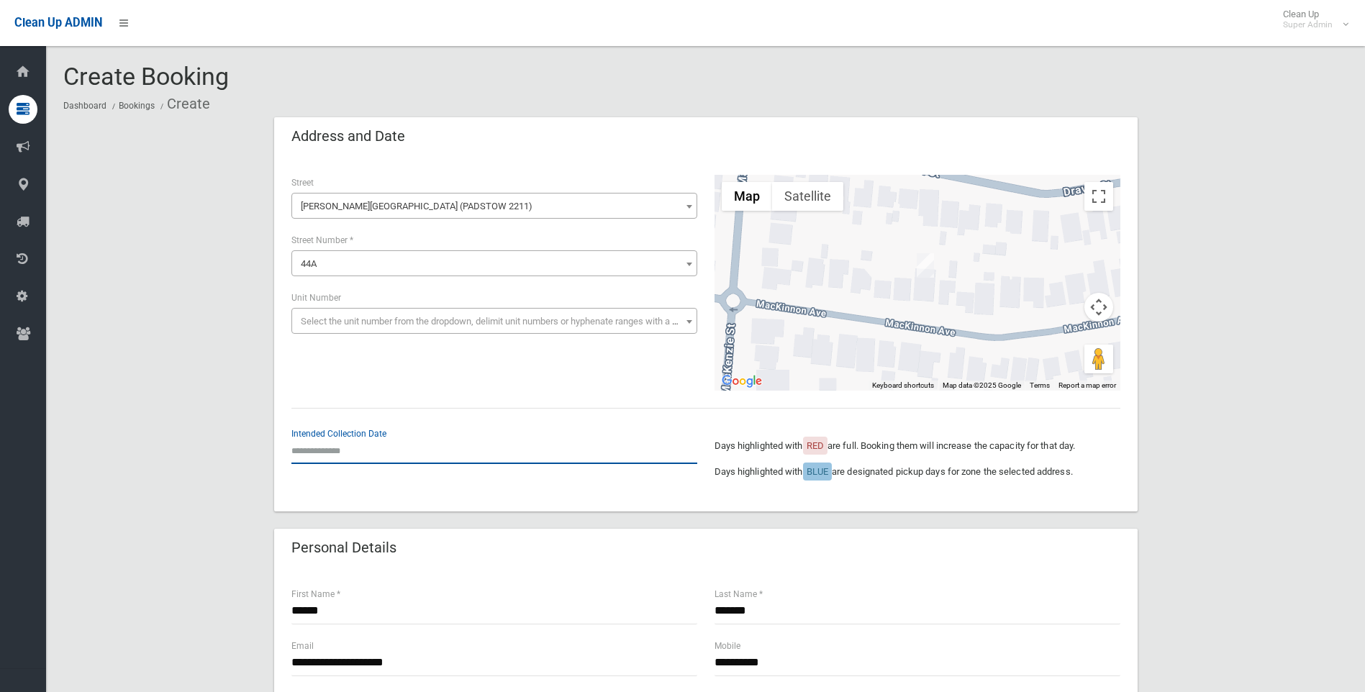
click at [344, 454] on input "text" at bounding box center [494, 451] width 406 height 27
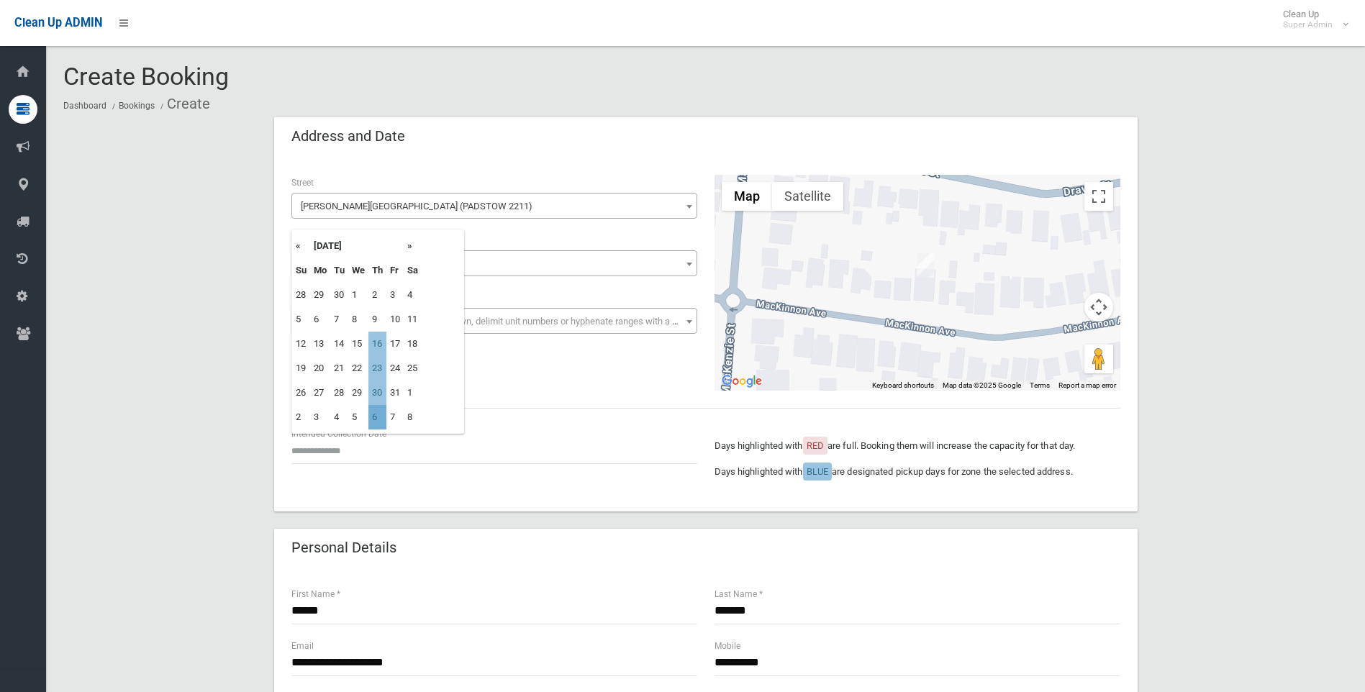
click at [379, 415] on td "6" at bounding box center [377, 417] width 18 height 24
type input "**********"
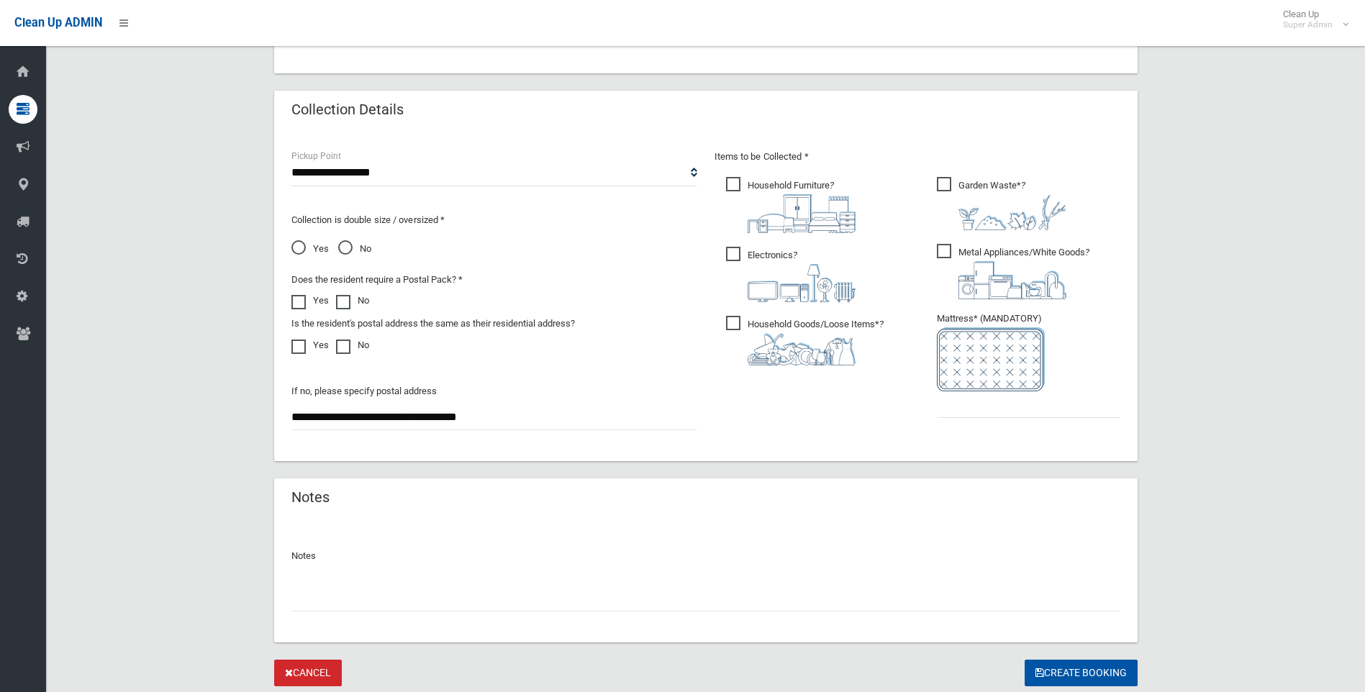
scroll to position [720, 0]
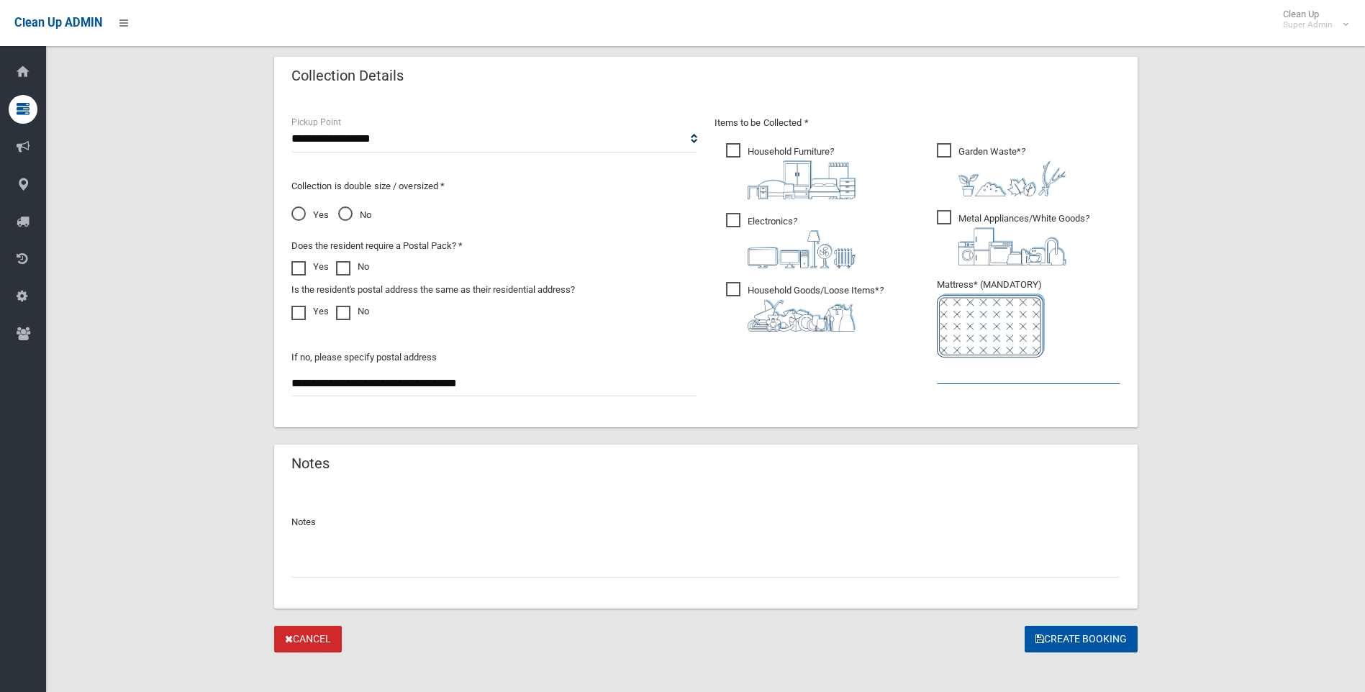
click at [987, 362] on input "text" at bounding box center [1029, 371] width 184 height 27
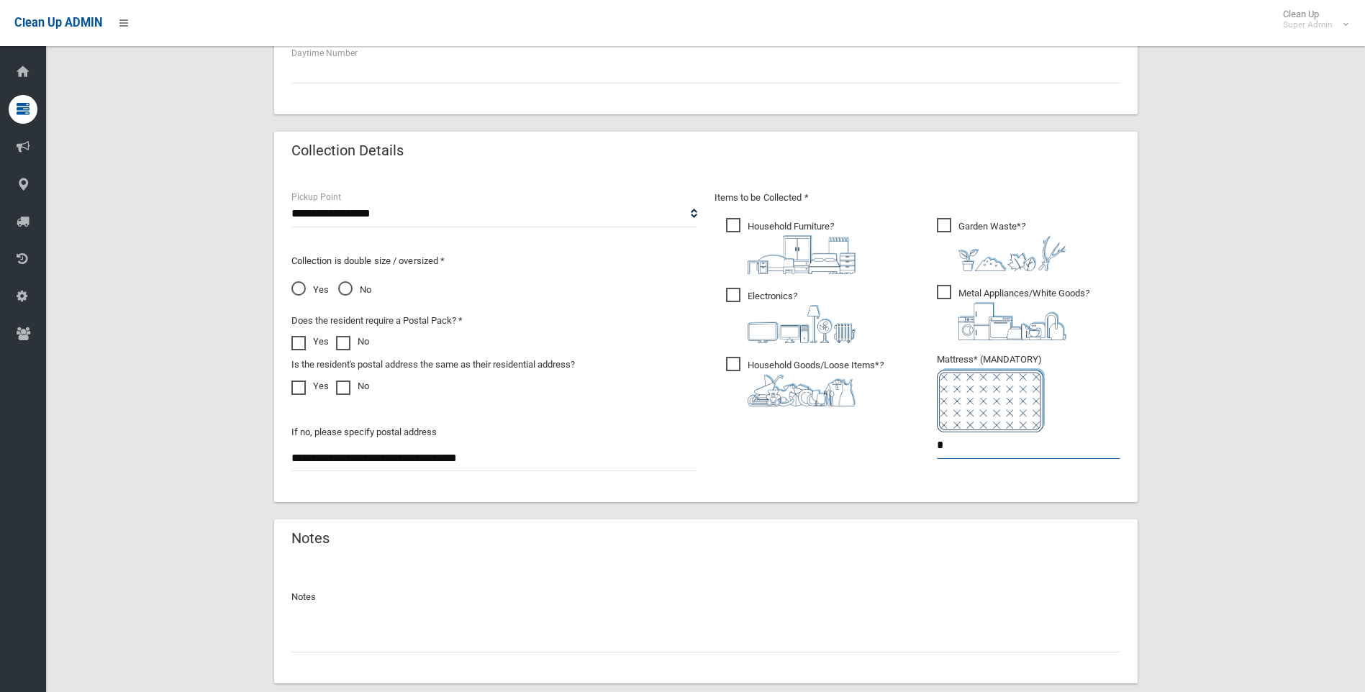
scroll to position [732, 0]
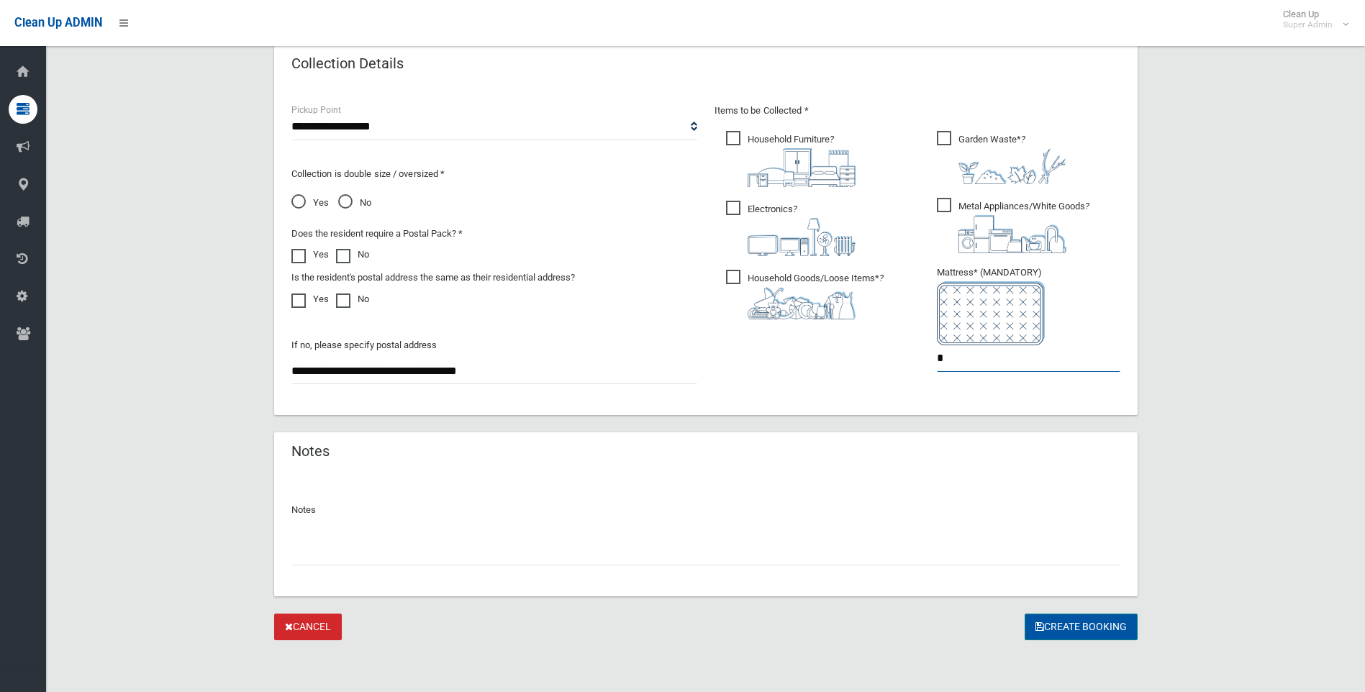
type input "*"
click at [1115, 638] on button "Create Booking" at bounding box center [1081, 627] width 113 height 27
click at [1103, 629] on div "Create Booking" at bounding box center [1081, 627] width 113 height 27
